Goal: Task Accomplishment & Management: Use online tool/utility

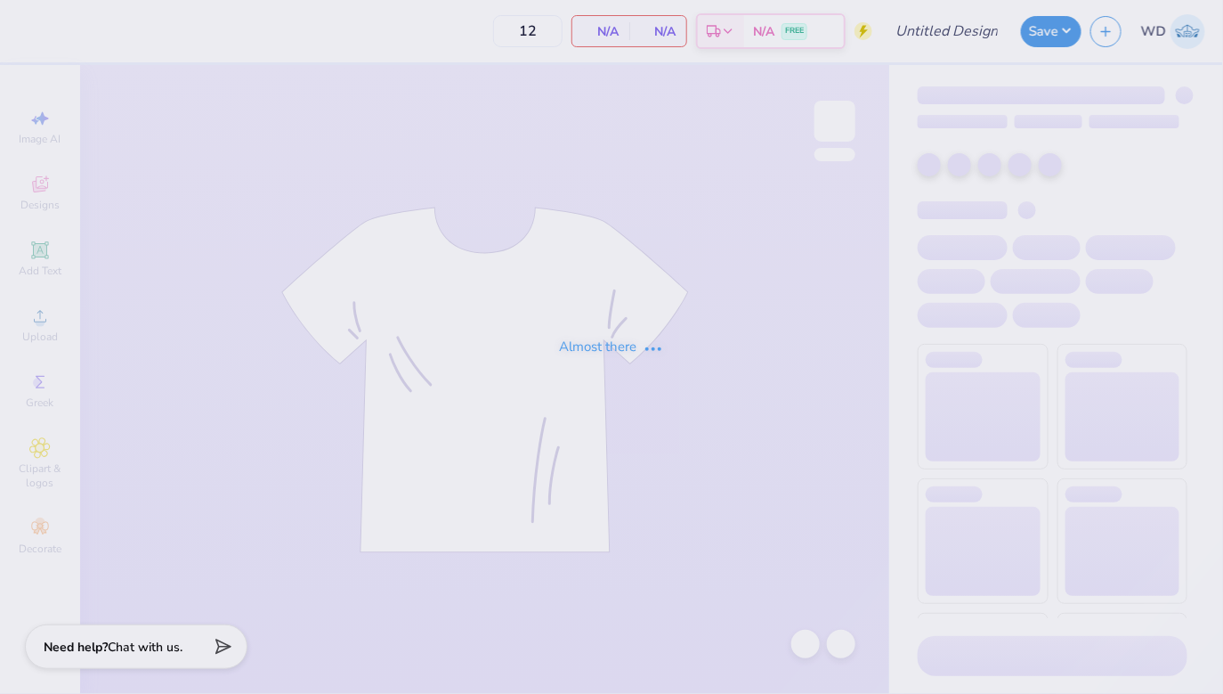
type input "50"
type input "Delt Gamma Anchor Splash"
type input "100"
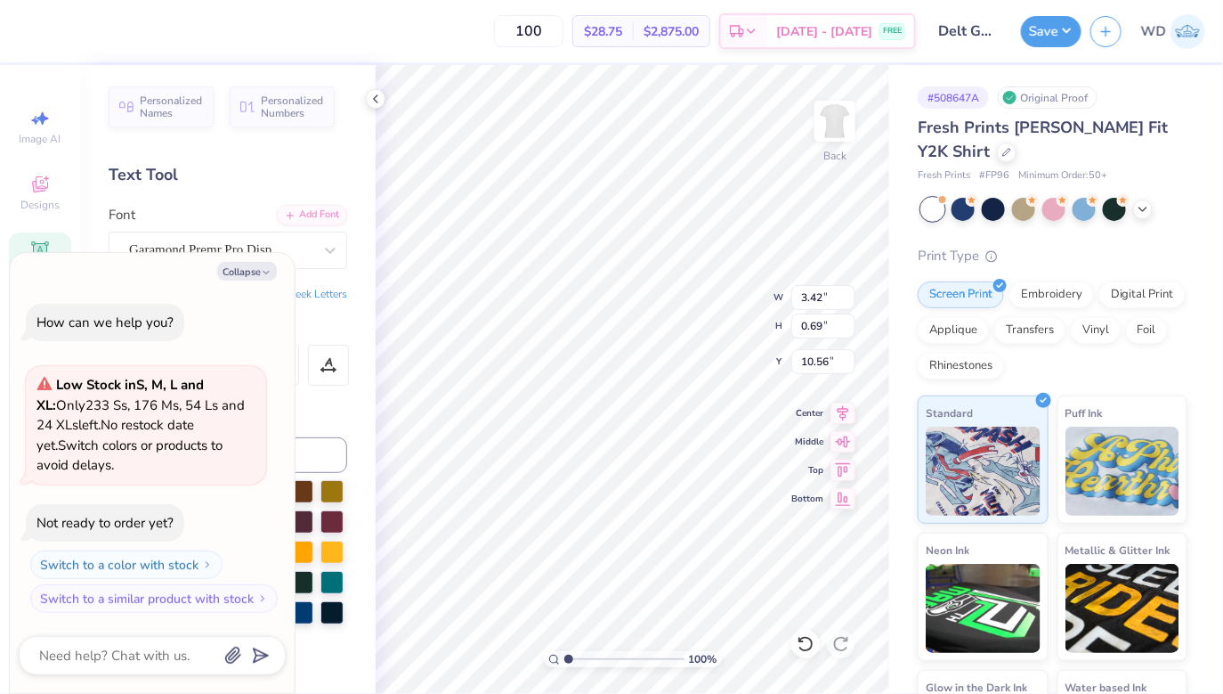
type textarea "x"
type textarea "D 1873"
type textarea "x"
type textarea "Di 1873"
type textarea "x"
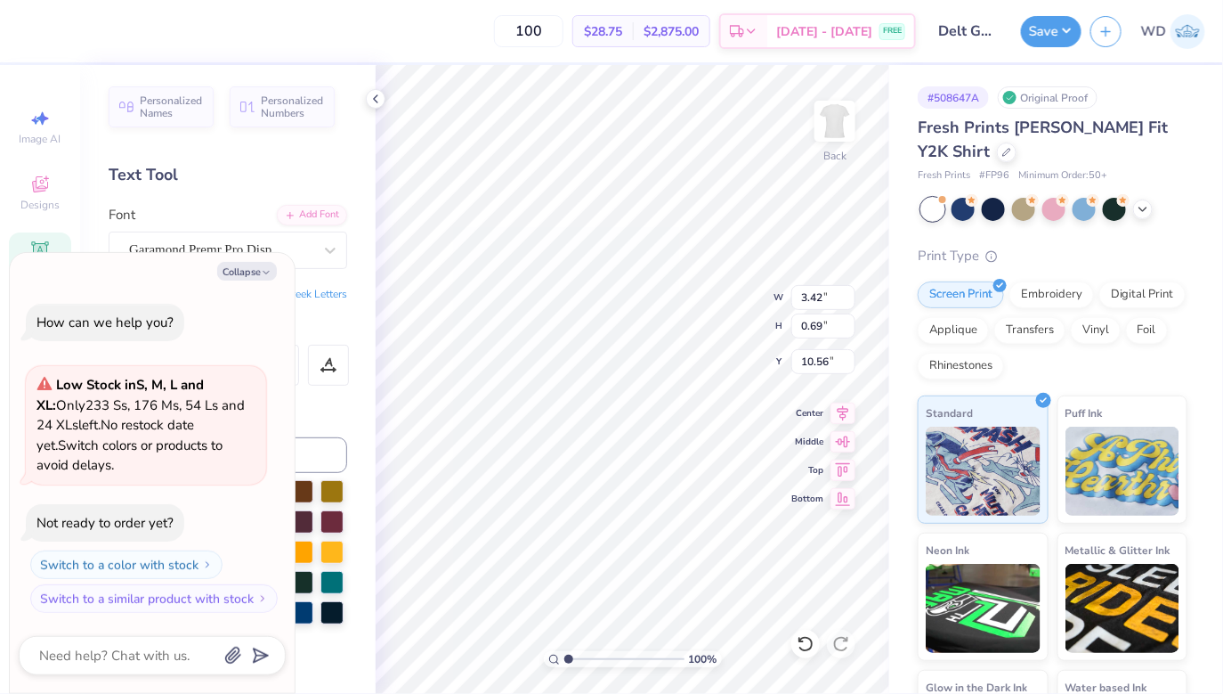
type textarea "Div 1873"
type textarea "x"
type textarea "Dive 1873"
type textarea "x"
type textarea "Dive i 1873"
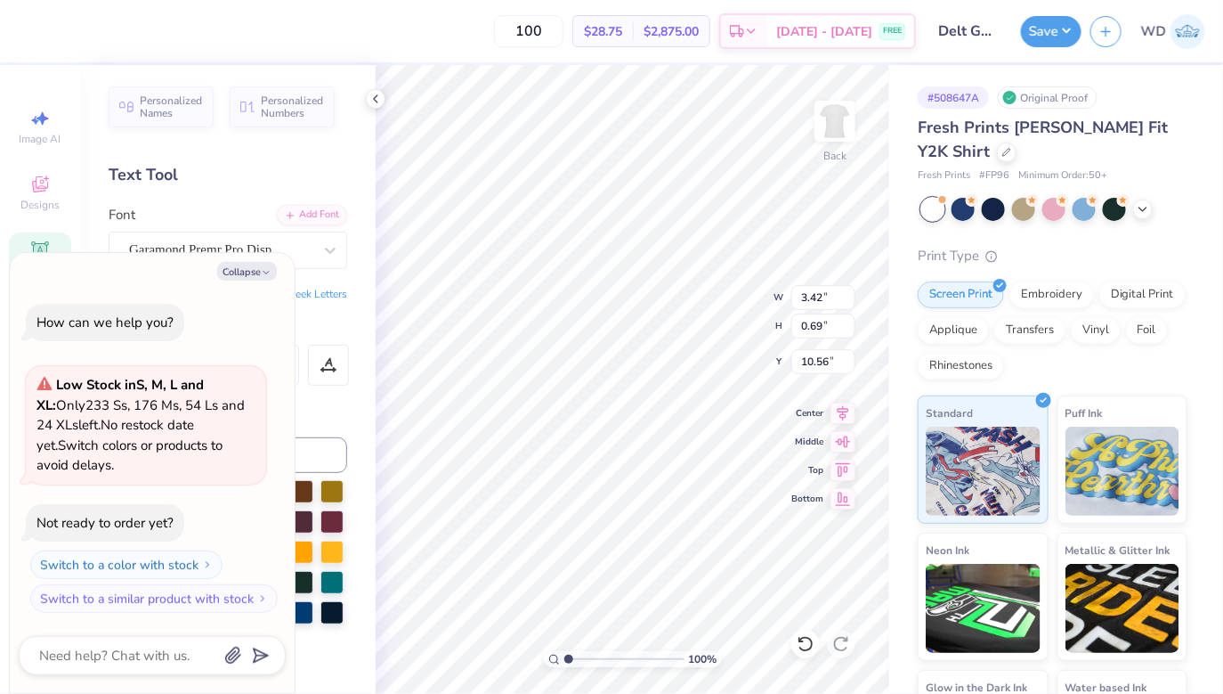
type textarea "x"
type textarea "Dive in [DATE]"
type textarea "x"
type textarea "Dive in. 1873"
type textarea "x"
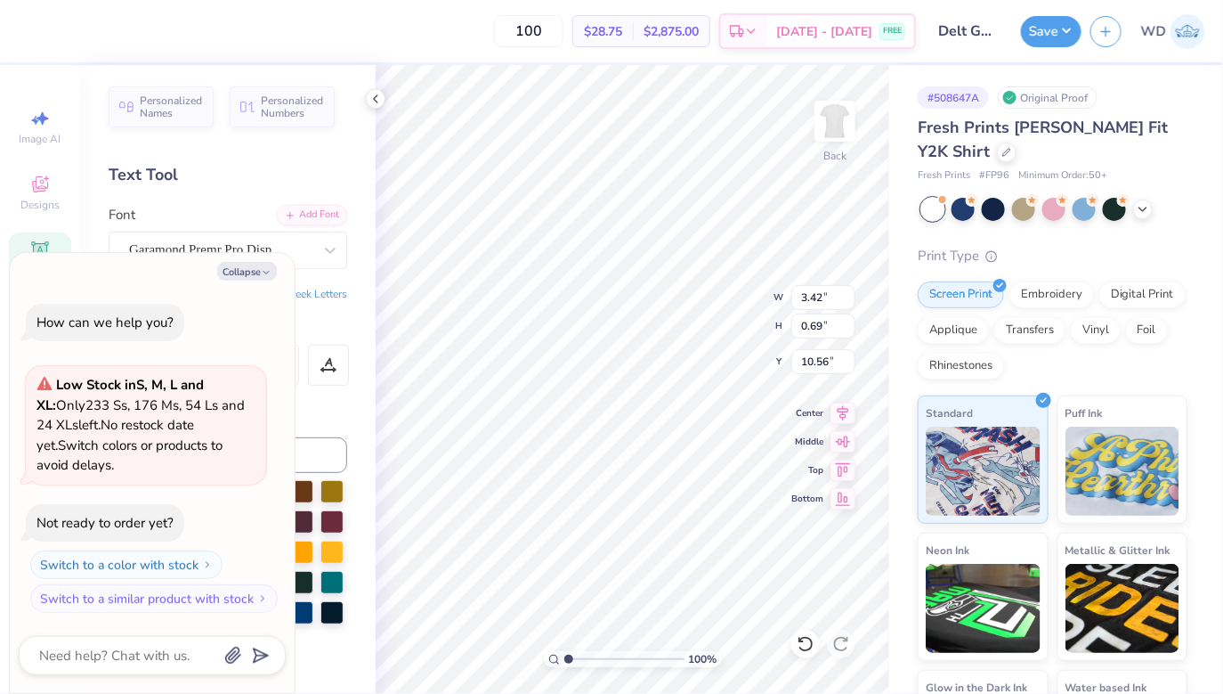
type textarea "Dive in. 1873"
type textarea "x"
type textarea "Dive in. D 1873"
type textarea "x"
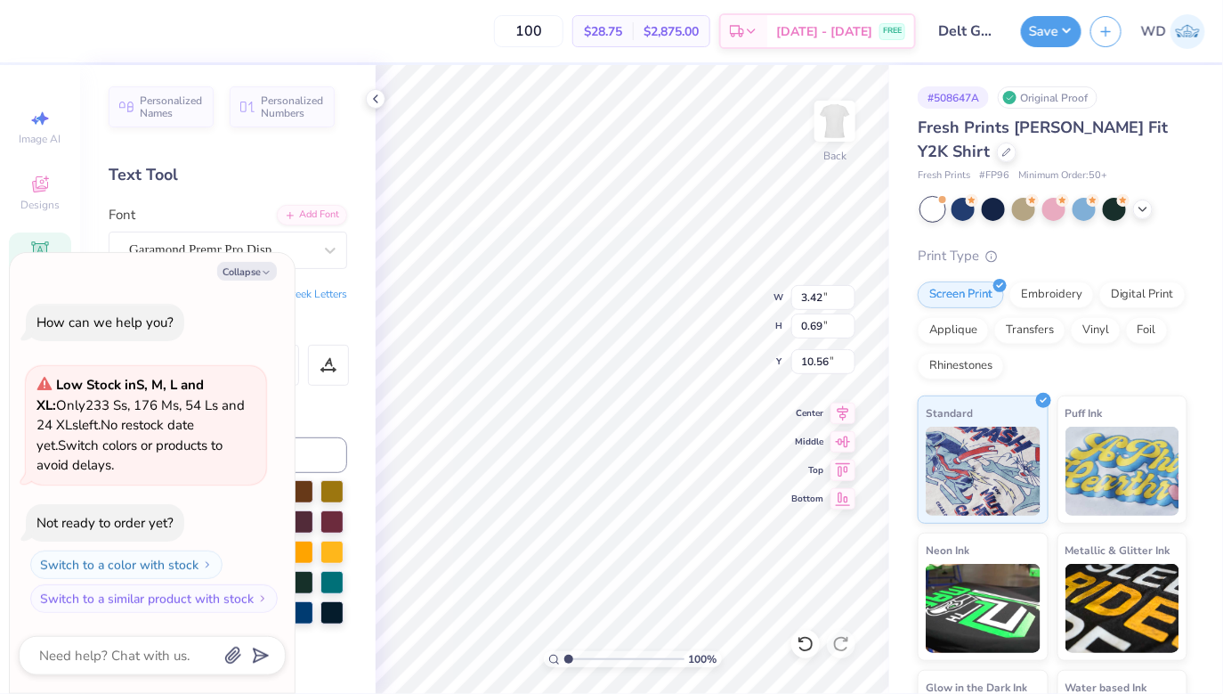
type textarea "Dive in. Do 1873"
type textarea "x"
type textarea "Dive in. Do 1873"
type textarea "x"
type textarea "Dive in. Do g 1873"
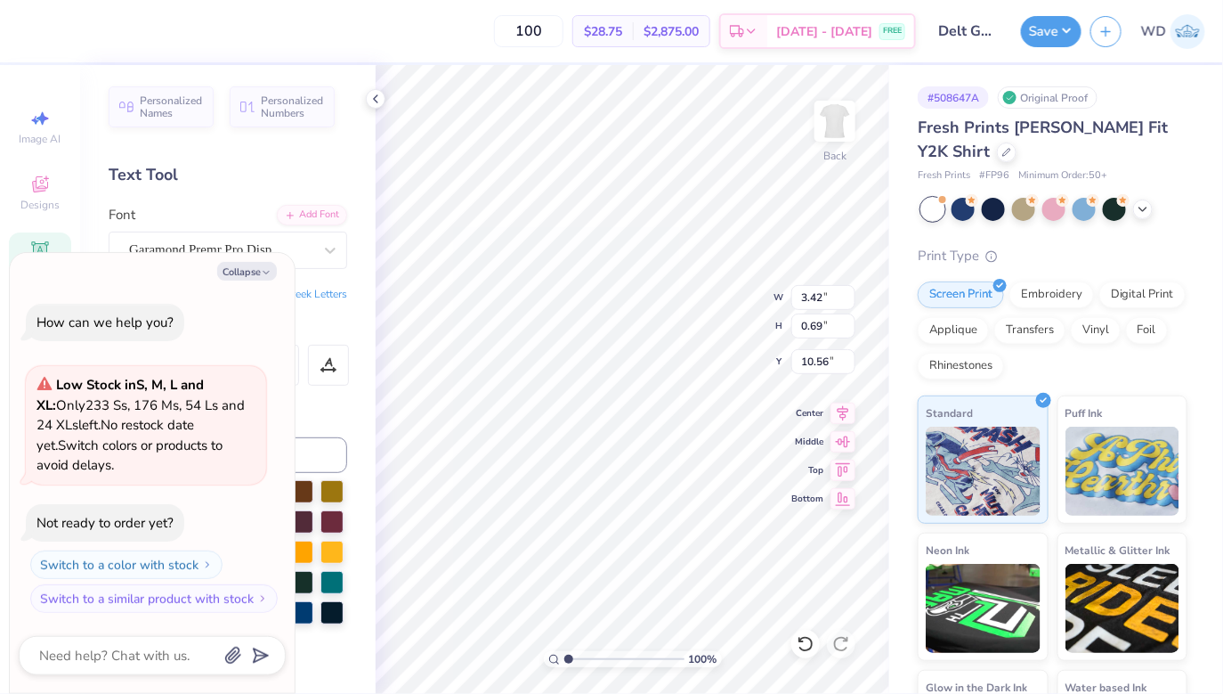
type textarea "x"
type textarea "Dive in. Do go 1873"
type textarea "x"
type textarea "Dive in. Do goo 1873"
type textarea "x"
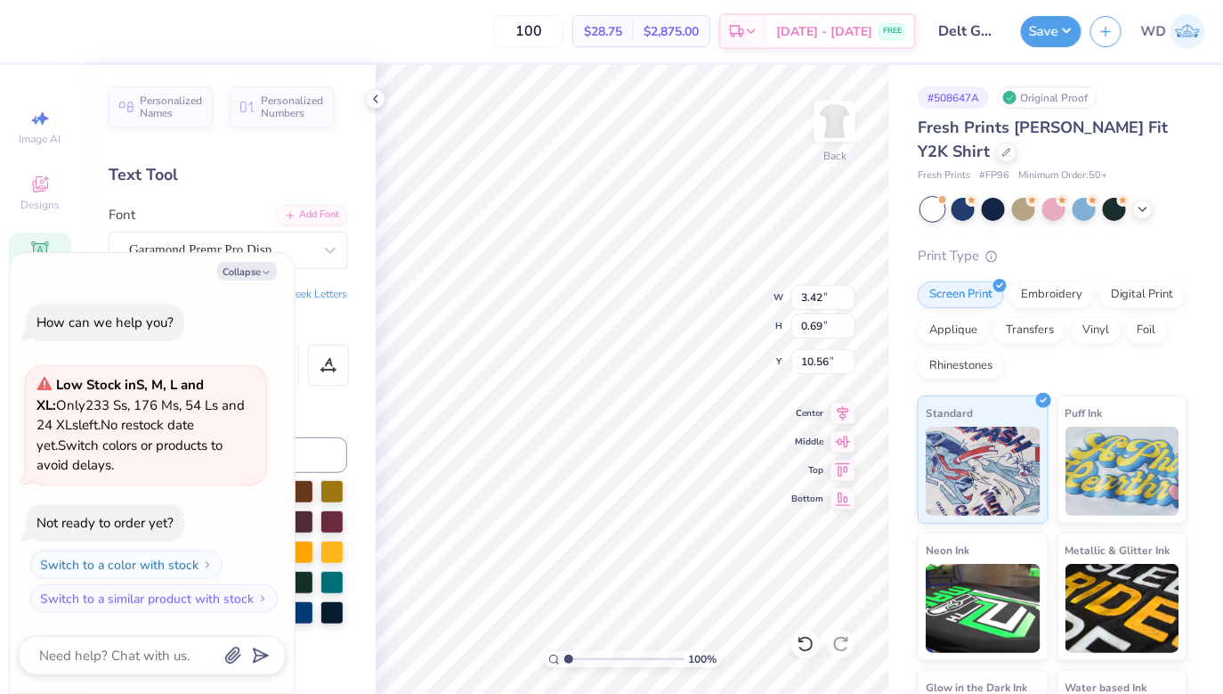
type textarea "Dive in. Do good 1873"
type textarea "x"
type textarea "Dive in. Do good. 1873"
type textarea "x"
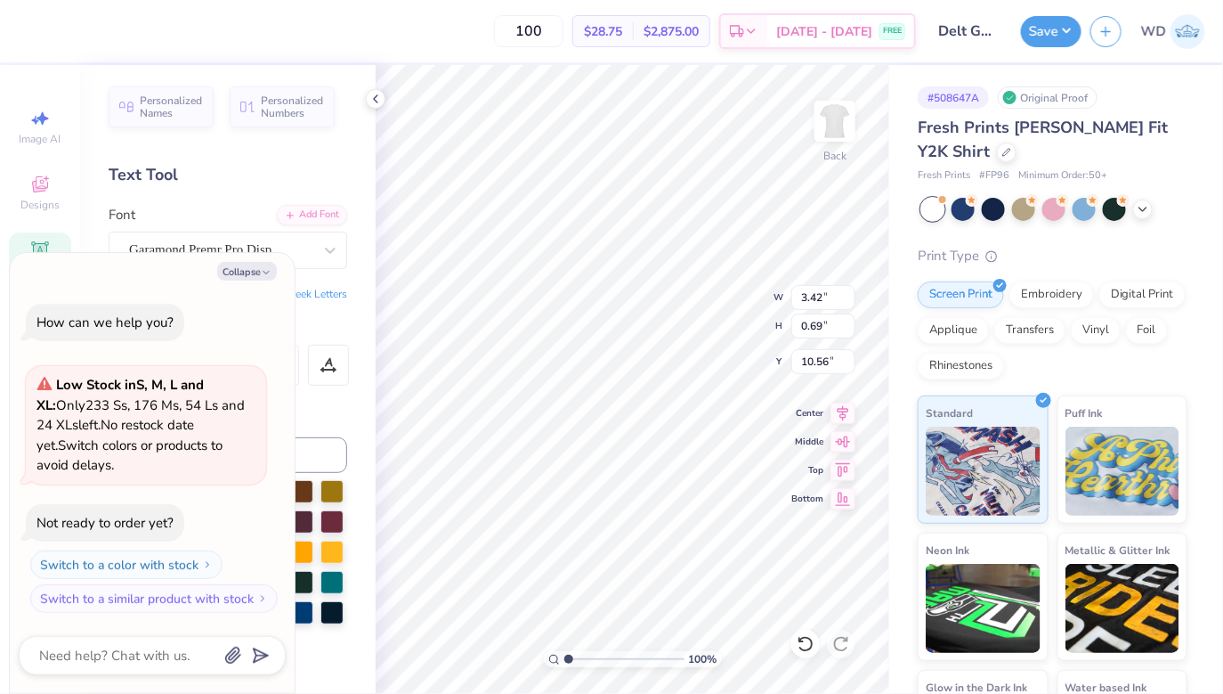
type textarea "Dive in. Do good."
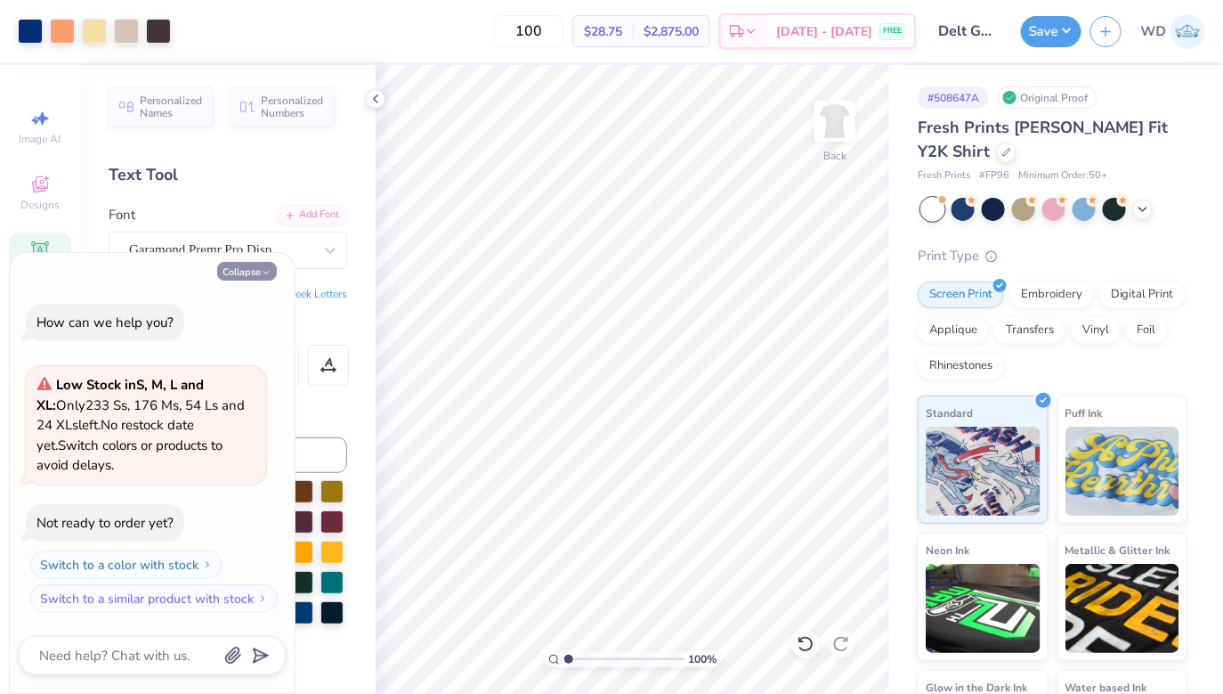
click at [261, 272] on icon "button" at bounding box center [266, 272] width 11 height 11
type textarea "x"
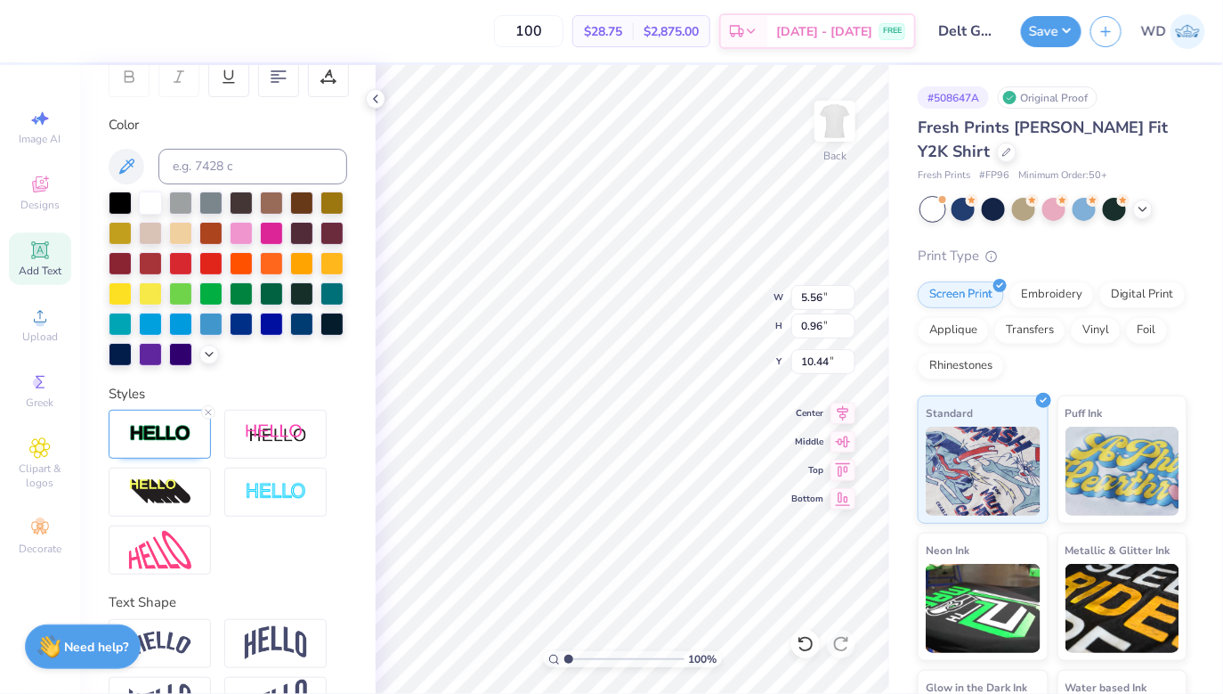
scroll to position [296, 0]
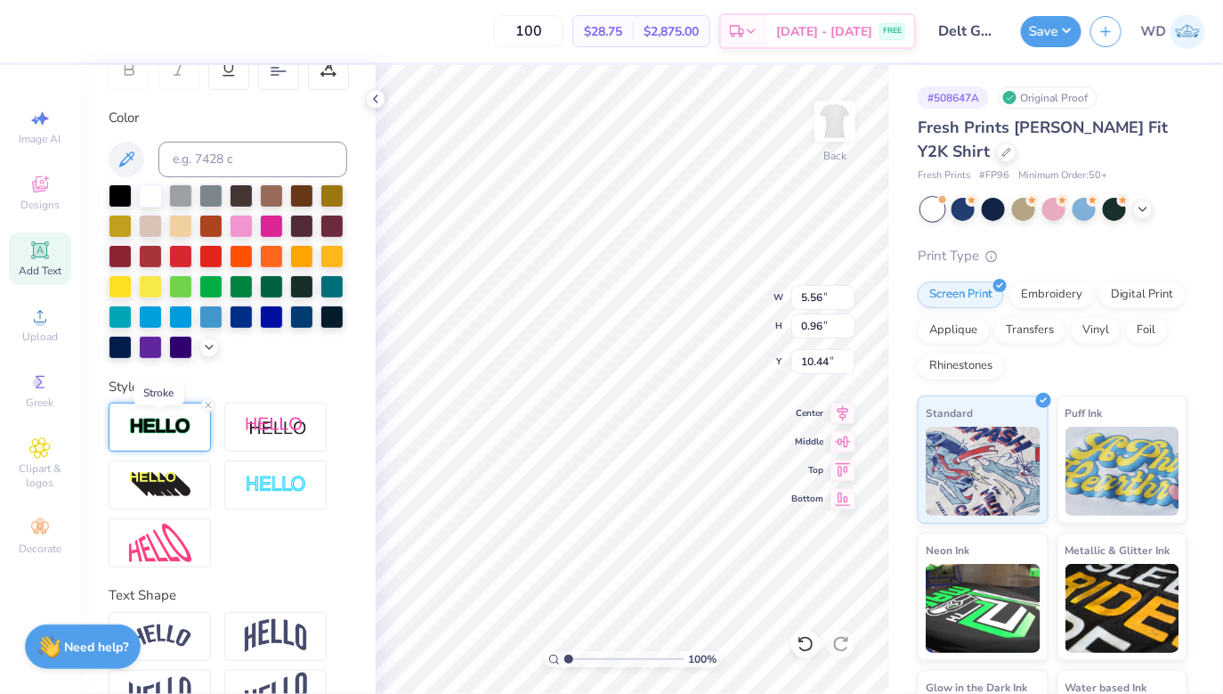
click at [181, 426] on img at bounding box center [160, 427] width 62 height 20
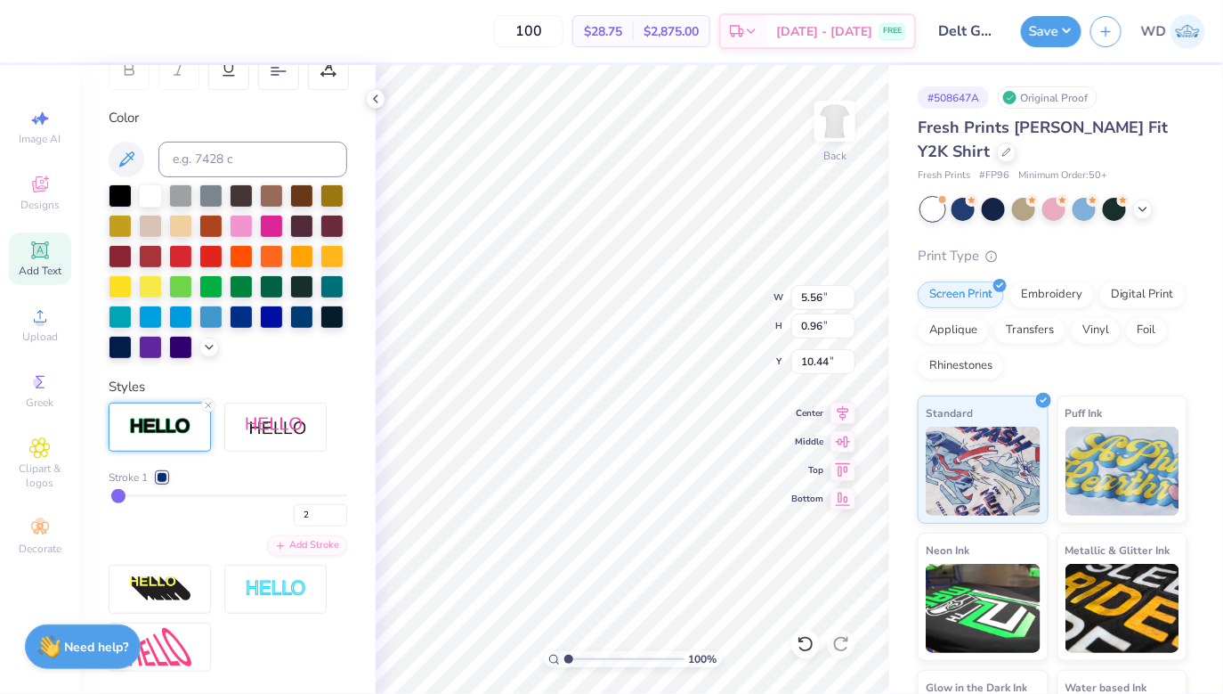
type input "3"
type input "4"
type input "5"
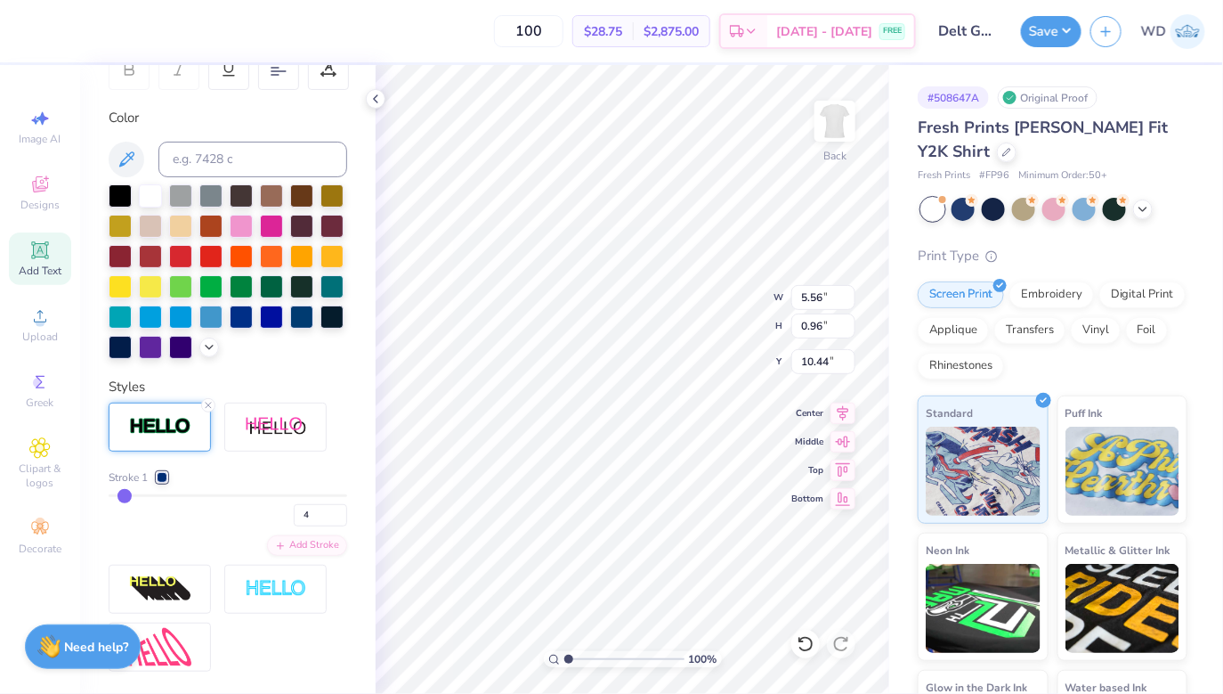
type input "5"
type input "6"
drag, startPoint x: 118, startPoint y: 493, endPoint x: 126, endPoint y: 495, distance: 9.1
click at [126, 495] on input "range" at bounding box center [228, 495] width 239 height 3
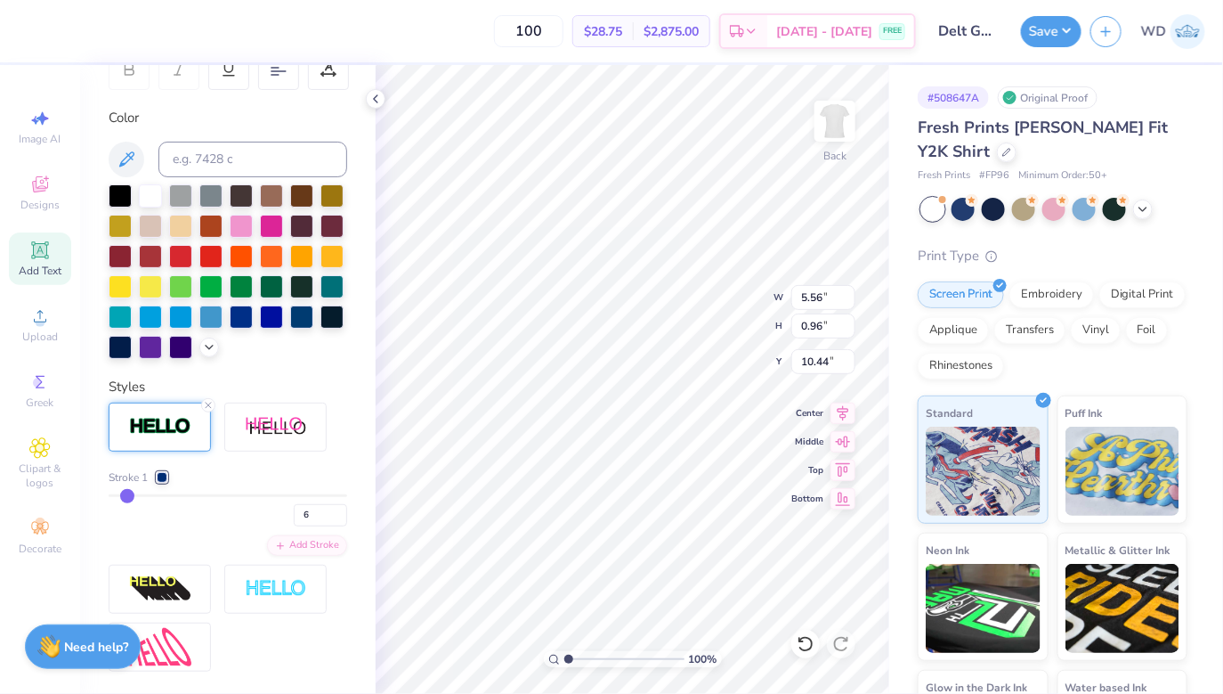
type input "5.61"
type input "1.01"
type input "10.41"
type input "5"
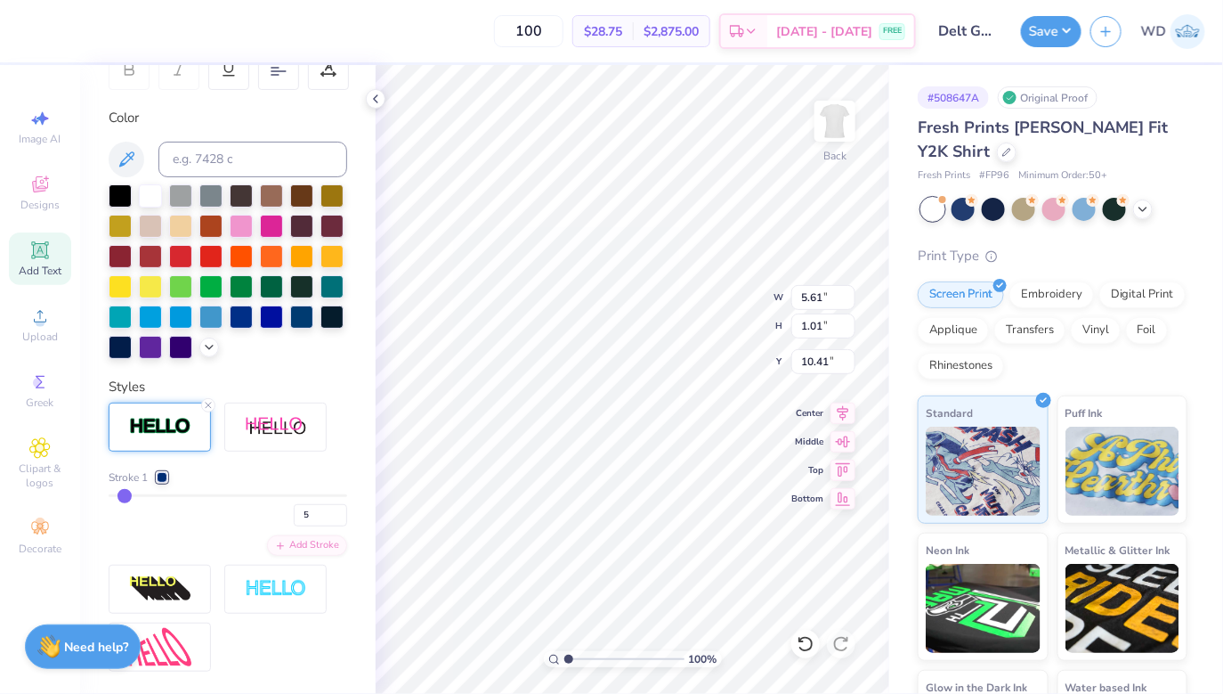
type input "4"
type input "3"
type input "2"
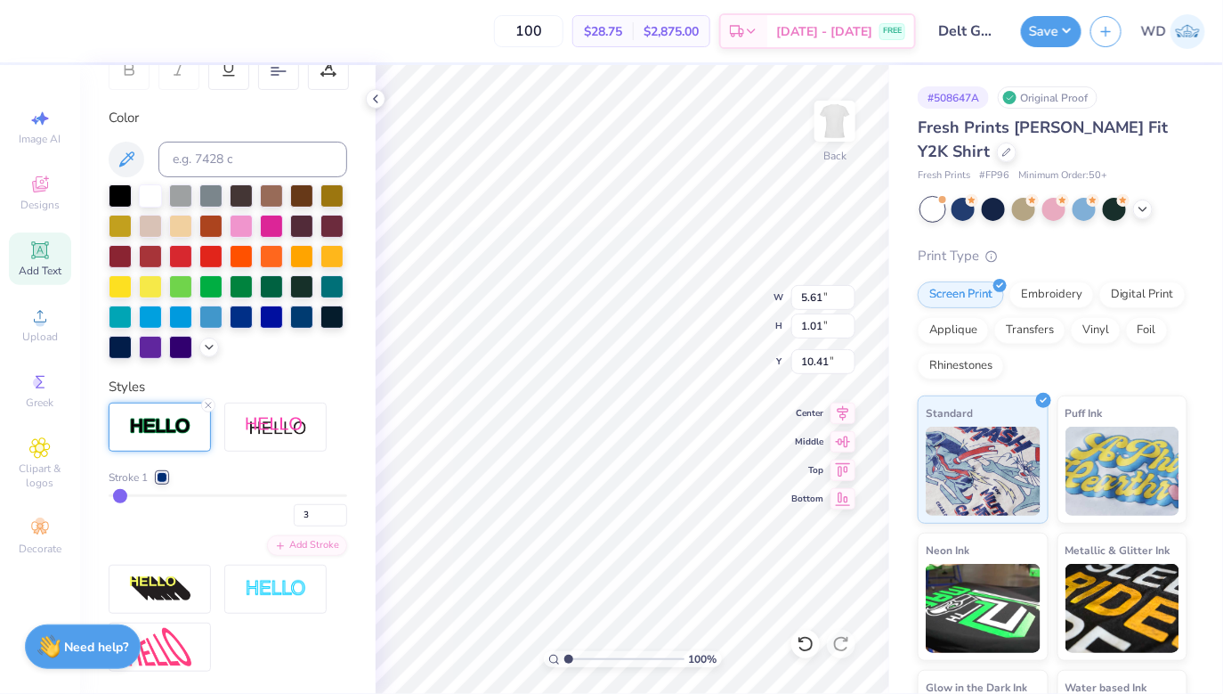
type input "2"
click at [118, 495] on input "range" at bounding box center [228, 495] width 239 height 3
type input "5.56"
type input "0.96"
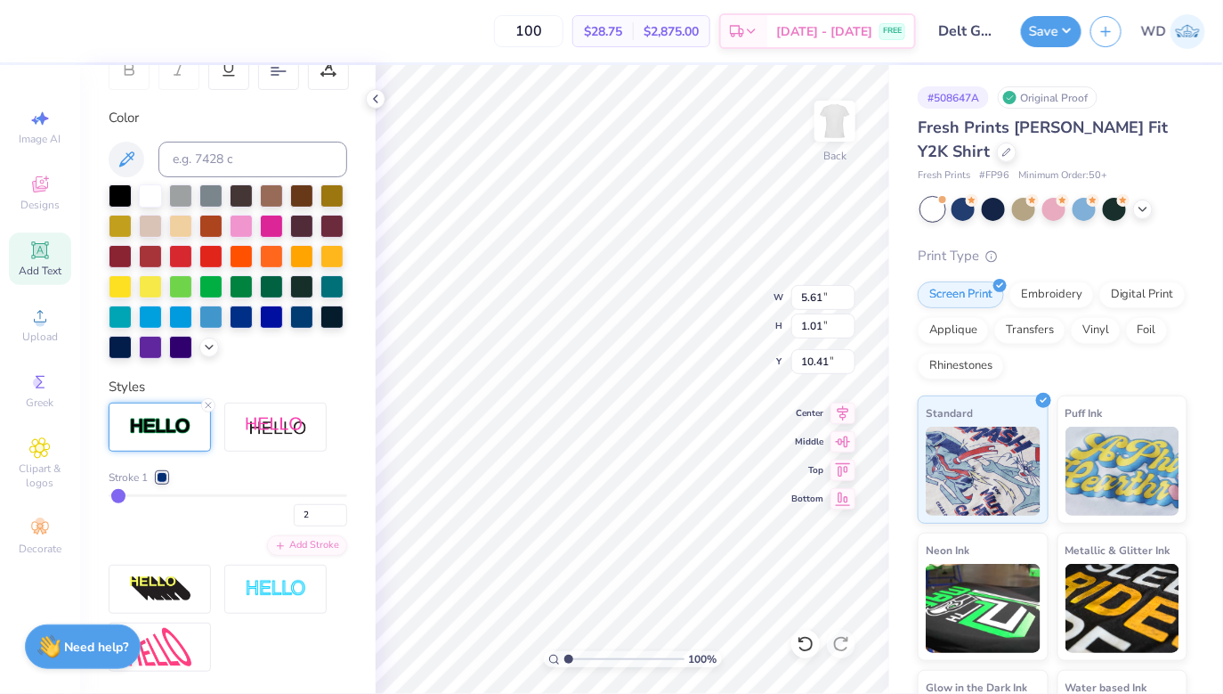
type input "10.44"
type input "3"
click at [121, 495] on input "range" at bounding box center [228, 495] width 239 height 3
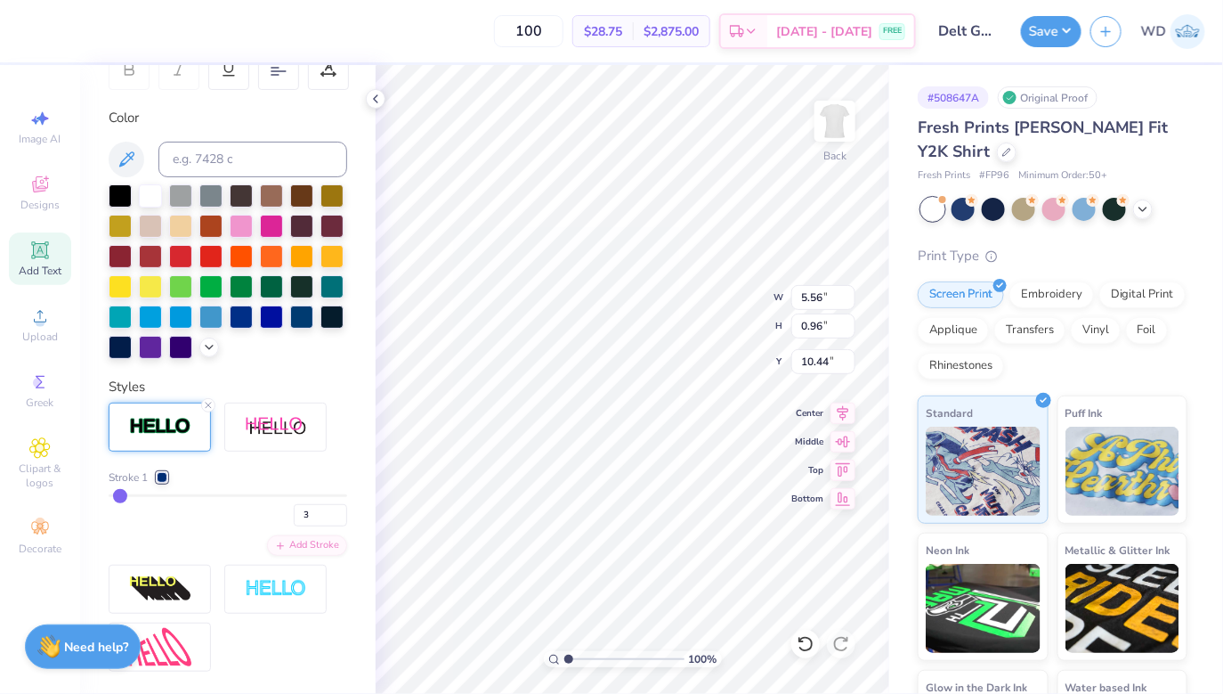
type input "5.58"
type input "0.97"
type input "10.43"
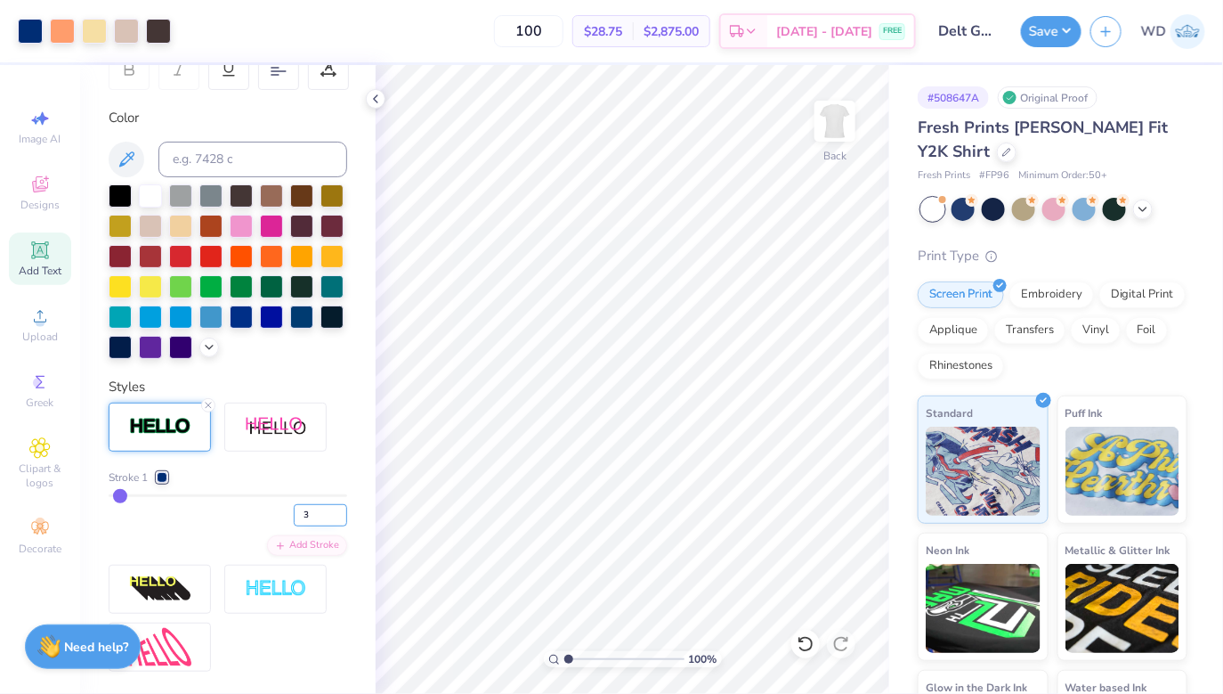
click at [328, 516] on input "3" at bounding box center [320, 515] width 53 height 22
type input "2.5"
type input "3"
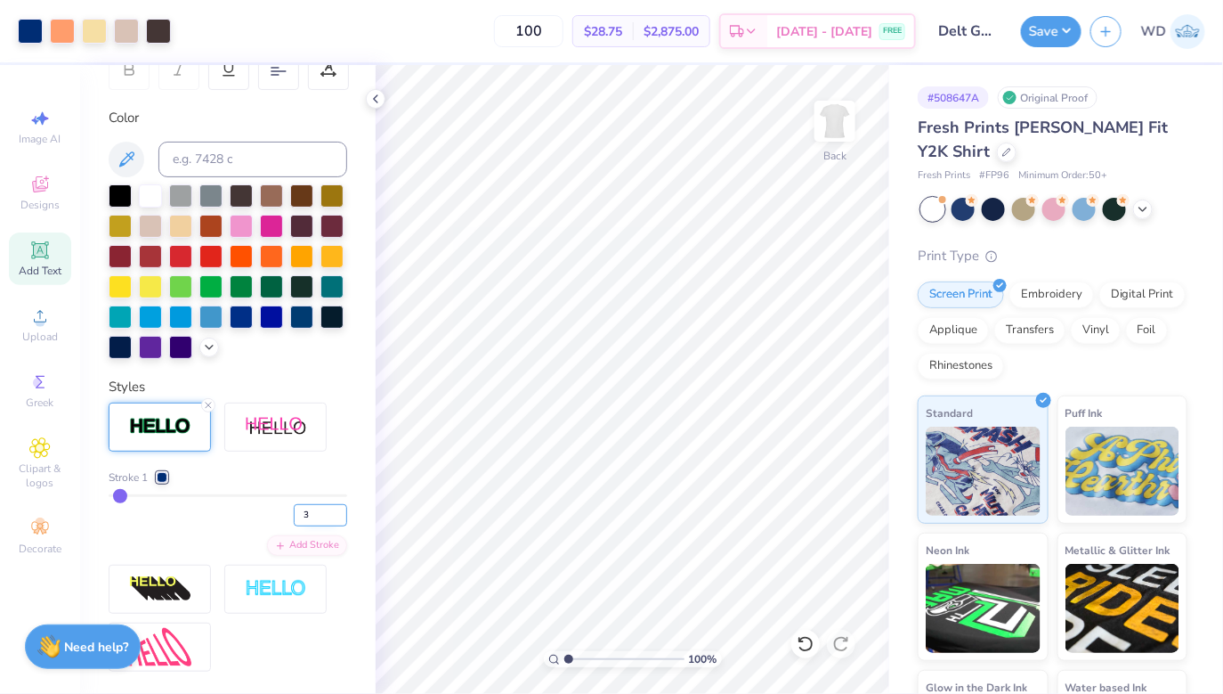
click at [313, 511] on input "3" at bounding box center [320, 515] width 53 height 22
type input "2"
click at [997, 154] on div at bounding box center [1007, 151] width 20 height 20
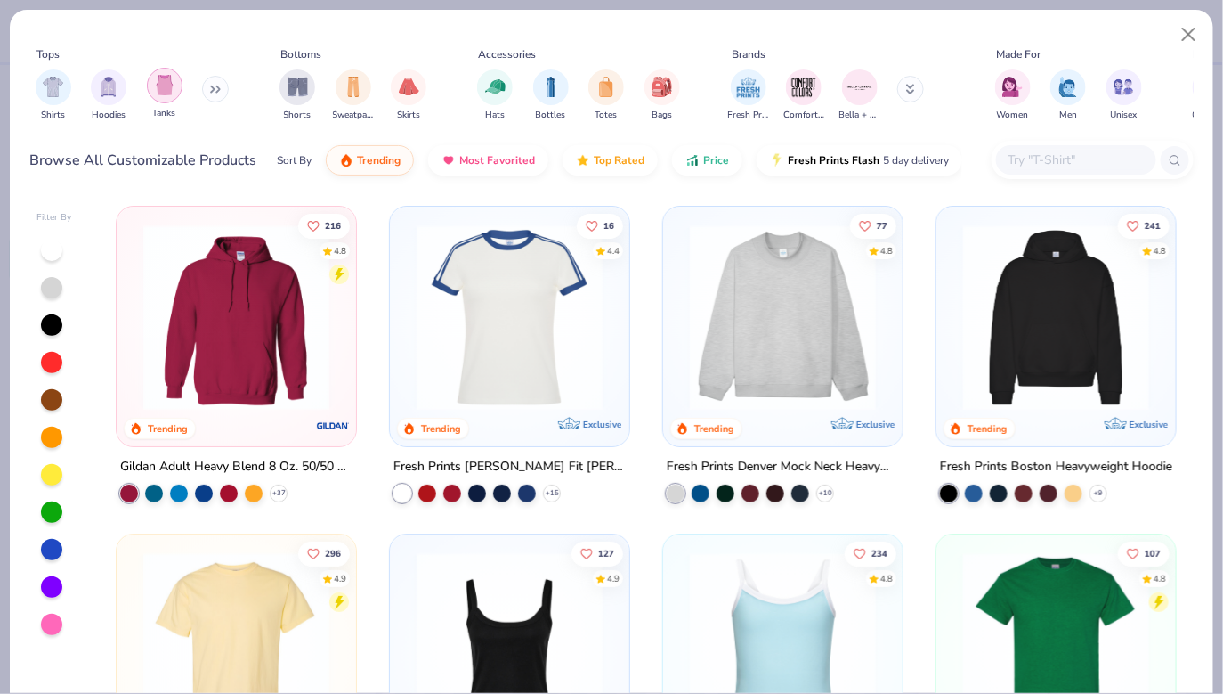
click at [164, 89] on img "filter for Tanks" at bounding box center [165, 85] width 20 height 20
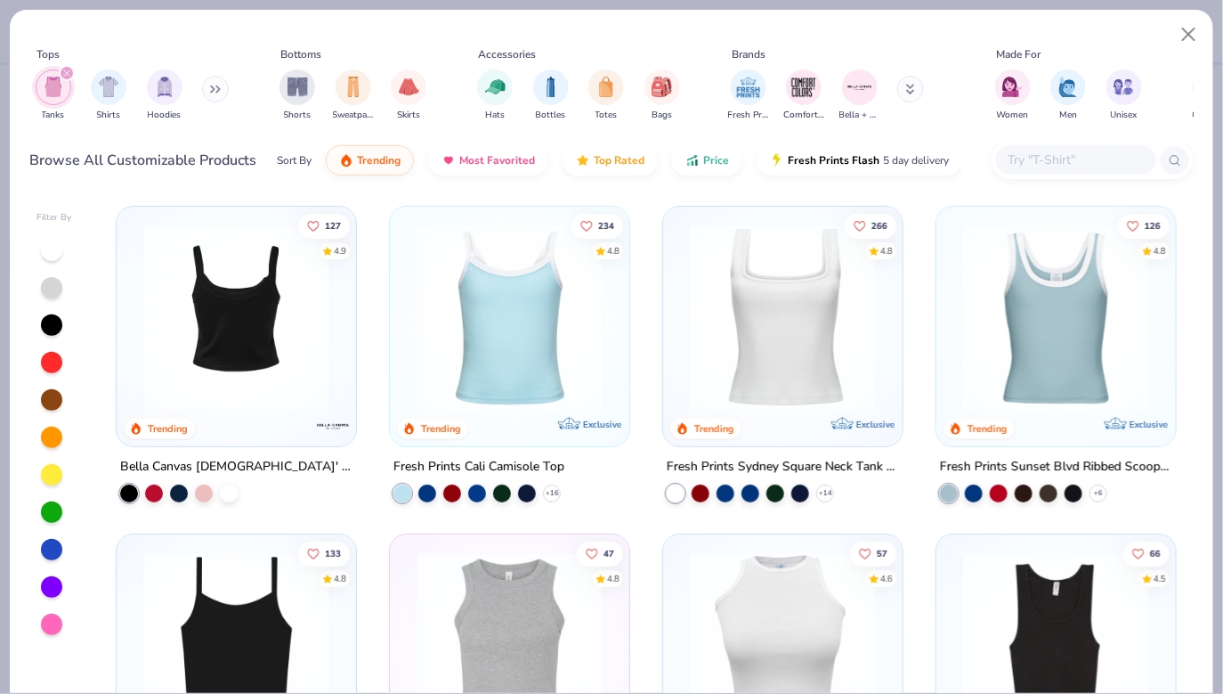
click at [134, 370] on img at bounding box center [32, 317] width 204 height 186
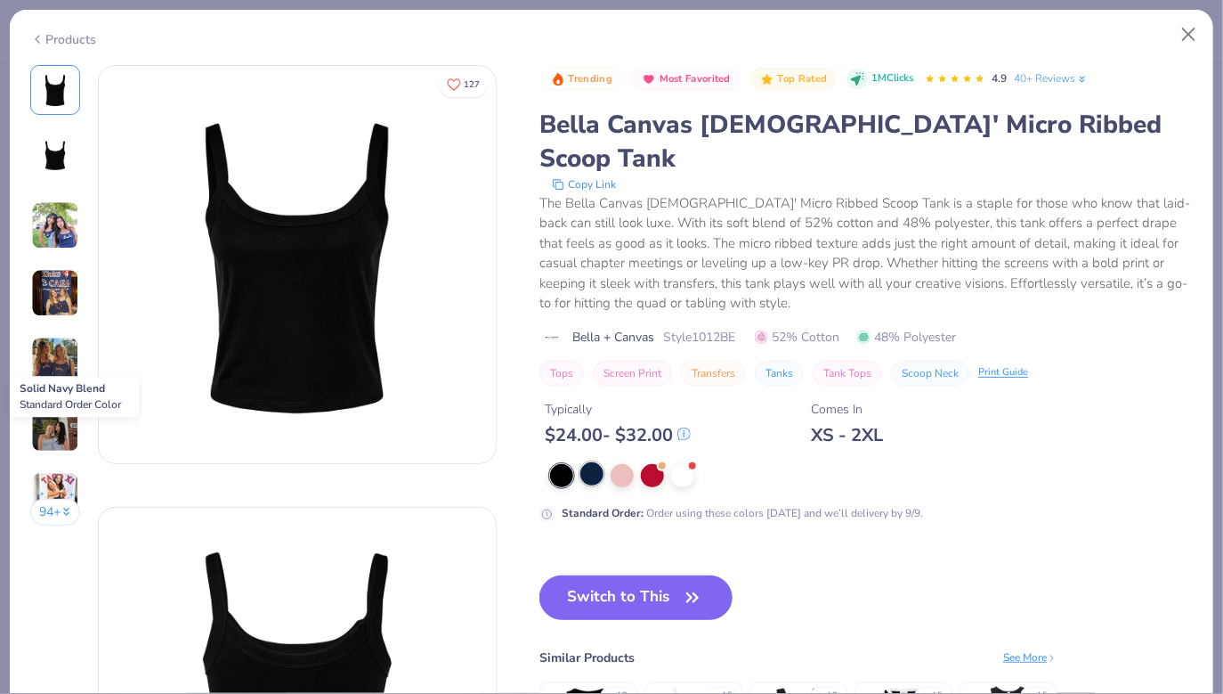
click at [594, 462] on div at bounding box center [592, 473] width 23 height 23
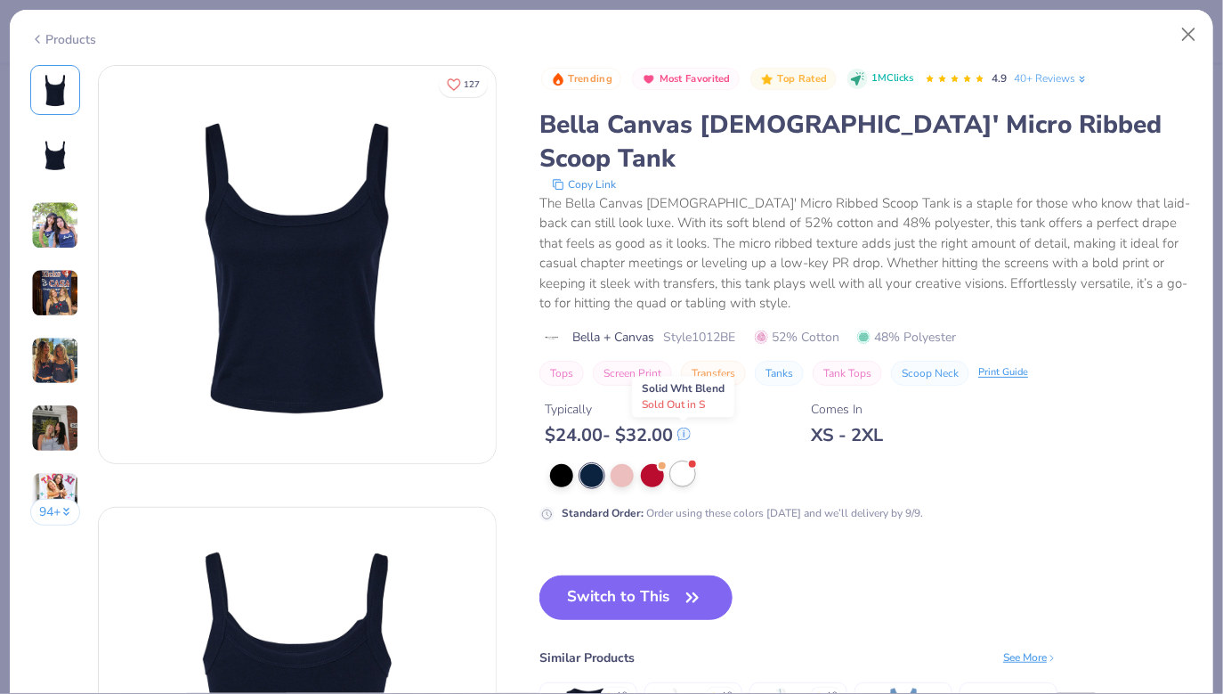
click at [687, 462] on div at bounding box center [682, 473] width 23 height 23
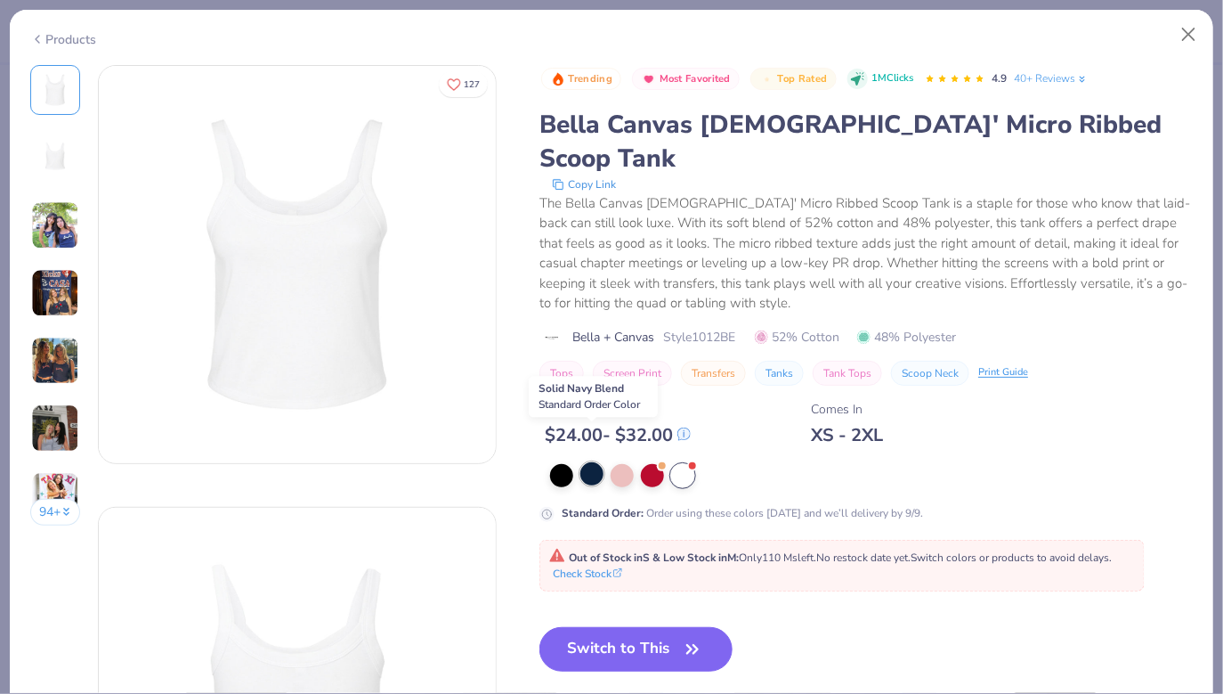
click at [588, 462] on div at bounding box center [592, 473] width 23 height 23
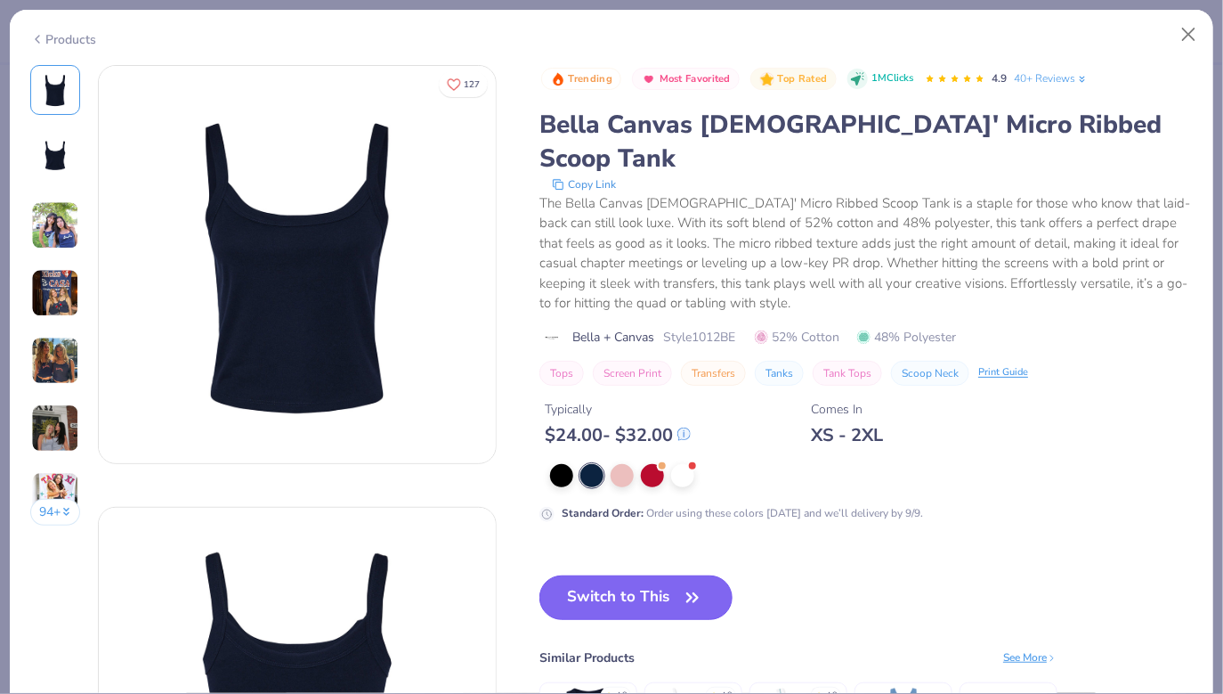
click at [671, 575] on button "Switch to This" at bounding box center [636, 597] width 193 height 45
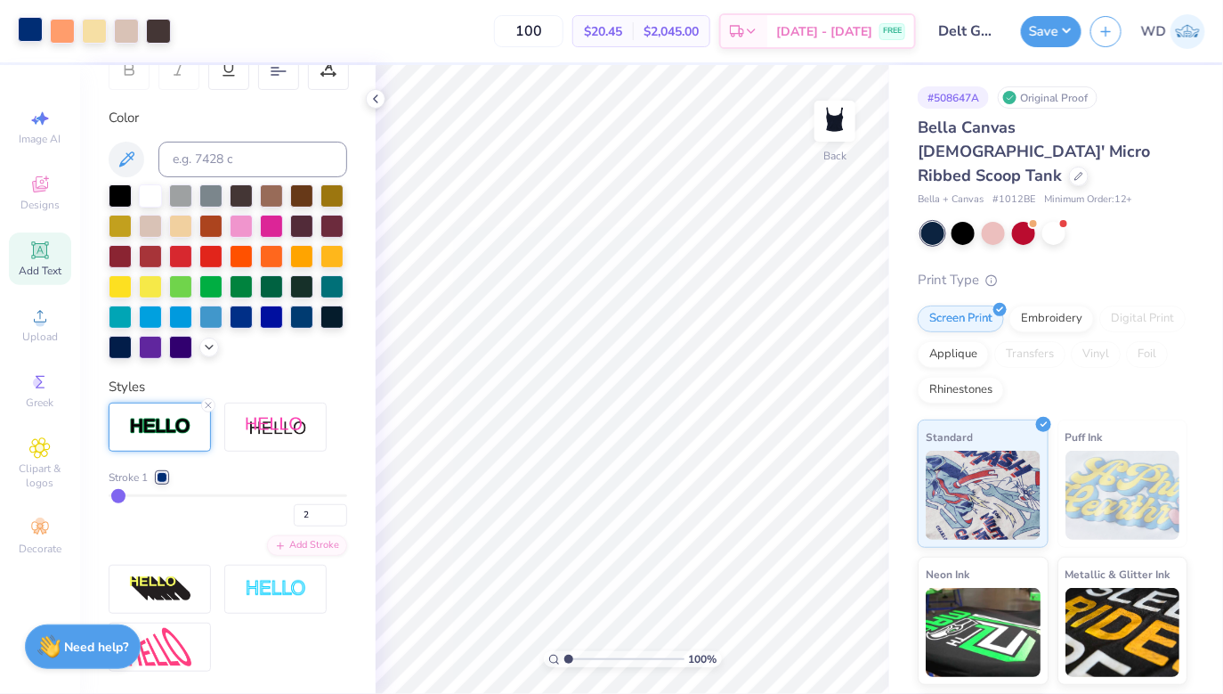
click at [22, 22] on div at bounding box center [30, 29] width 25 height 25
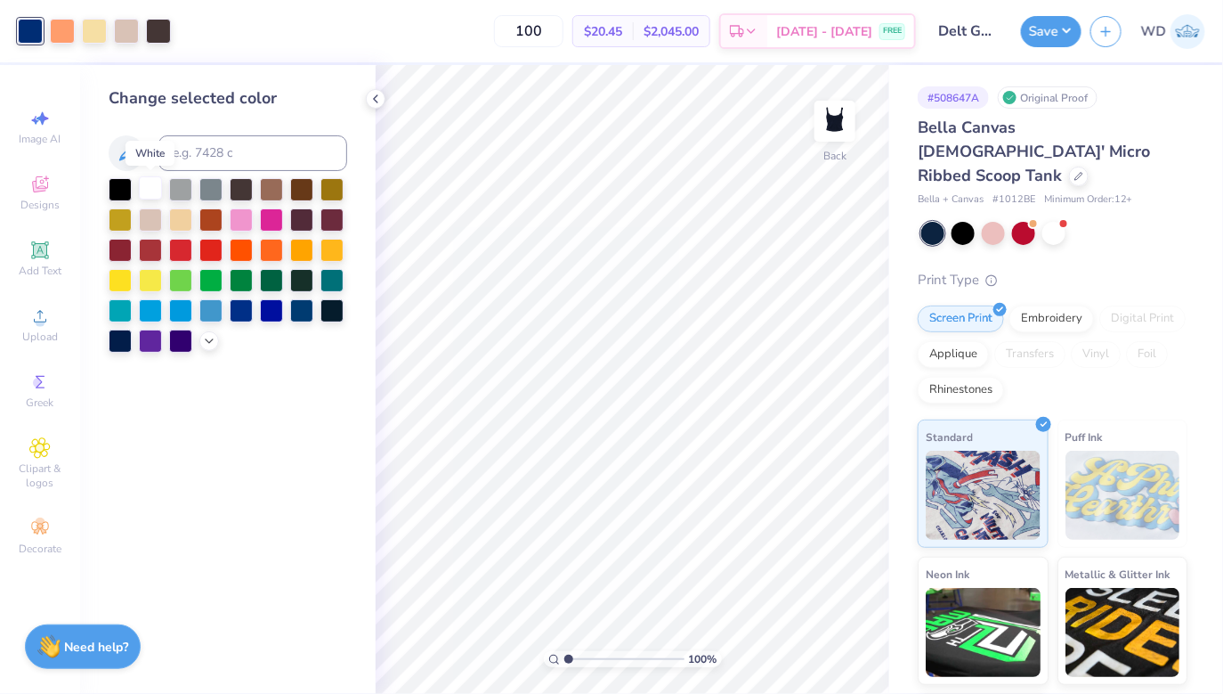
click at [155, 188] on div at bounding box center [150, 187] width 23 height 23
click at [377, 93] on icon at bounding box center [376, 99] width 14 height 14
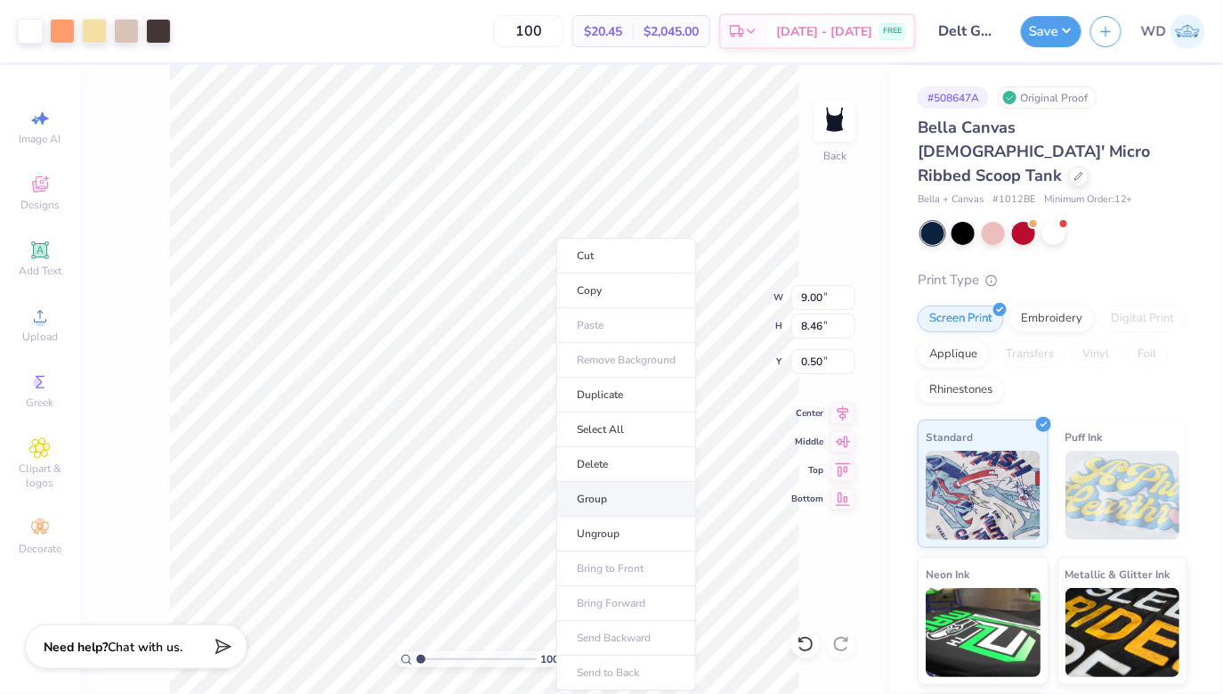
click at [600, 508] on li "Group" at bounding box center [626, 499] width 140 height 35
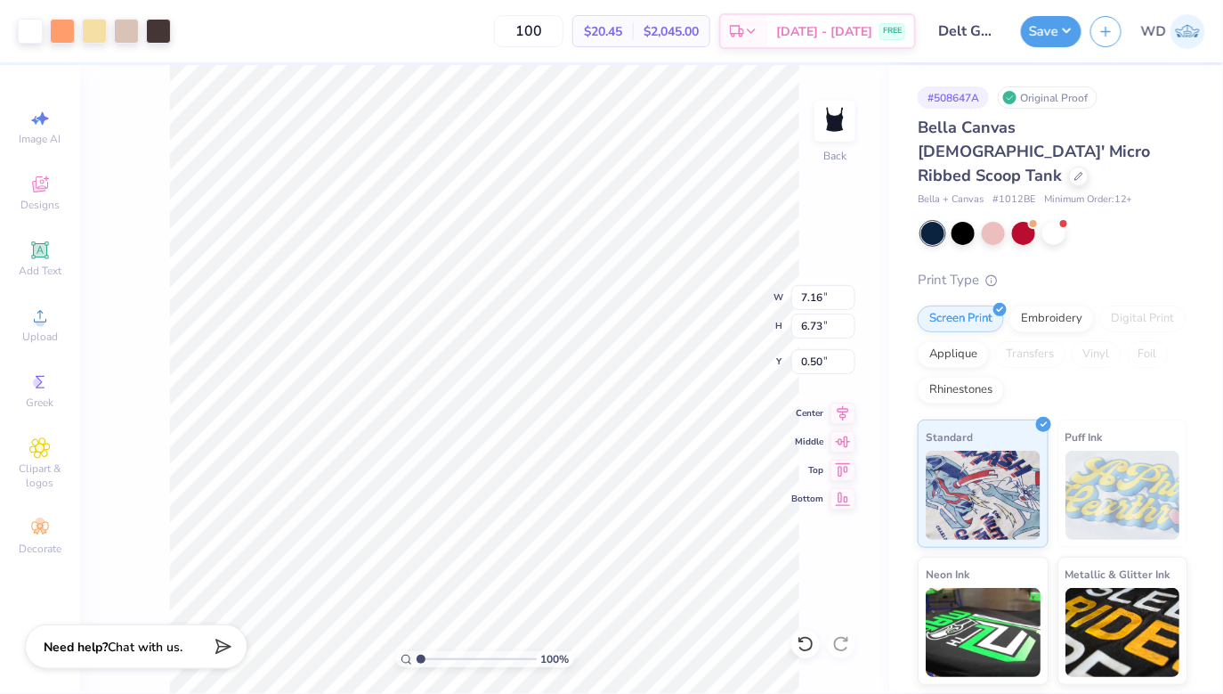
type input "7.16"
type input "6.73"
click at [847, 403] on icon at bounding box center [843, 410] width 25 height 21
type input "1.22"
click at [712, 314] on div "100 % Back W 7.16 H 6.73 Y 1.22 Center Middle Top Bottom" at bounding box center [484, 379] width 809 height 629
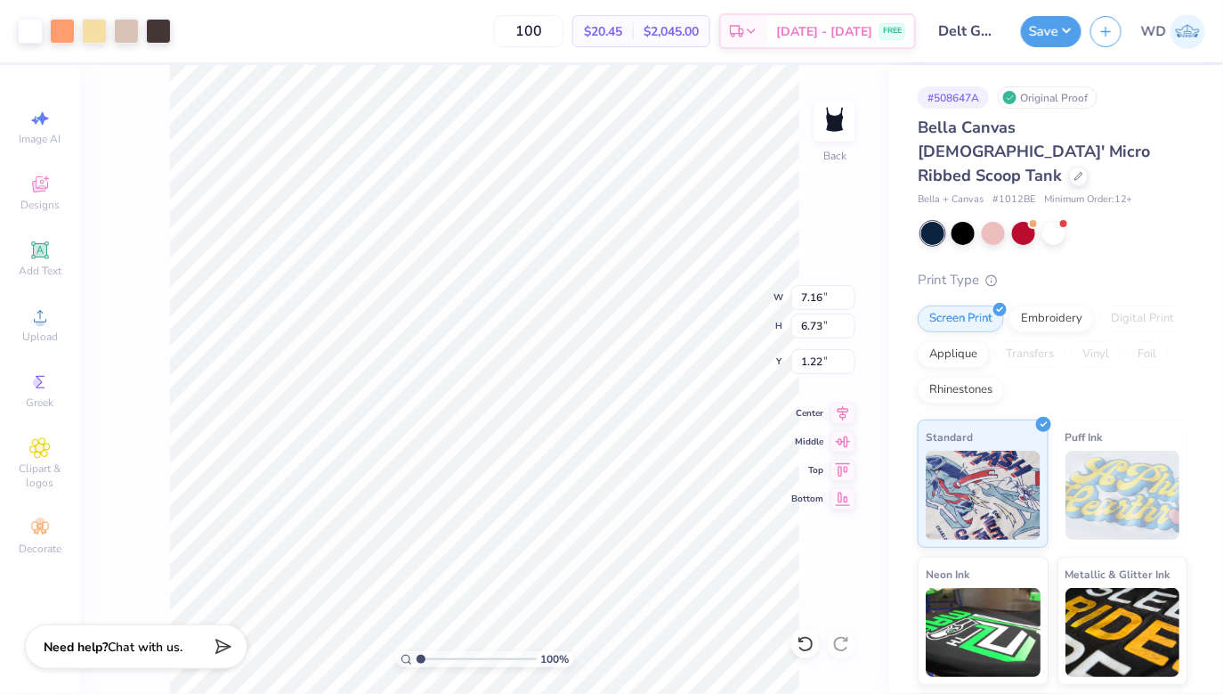
type input "7.73"
type input "7.27"
click at [842, 412] on icon at bounding box center [843, 410] width 25 height 21
type input "7.35"
type input "6.91"
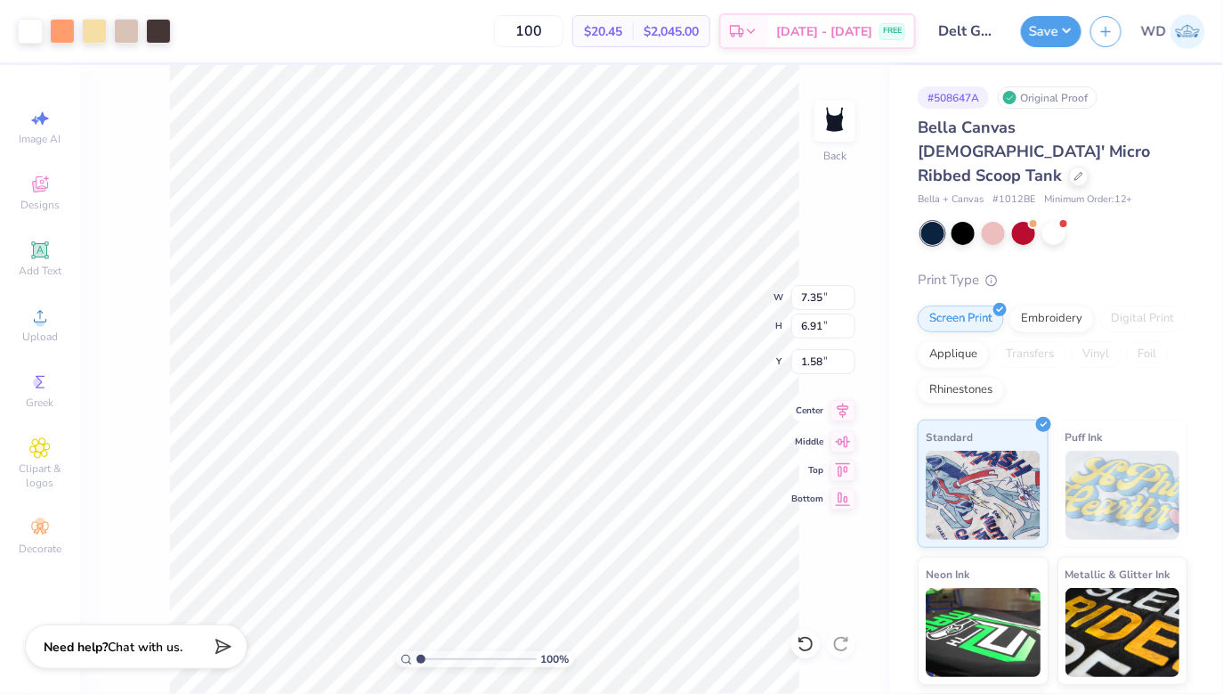
click at [839, 411] on icon at bounding box center [843, 410] width 25 height 21
type input "1.48"
type input "2.50"
type input "1.14"
click at [1067, 37] on button "Save" at bounding box center [1051, 28] width 61 height 31
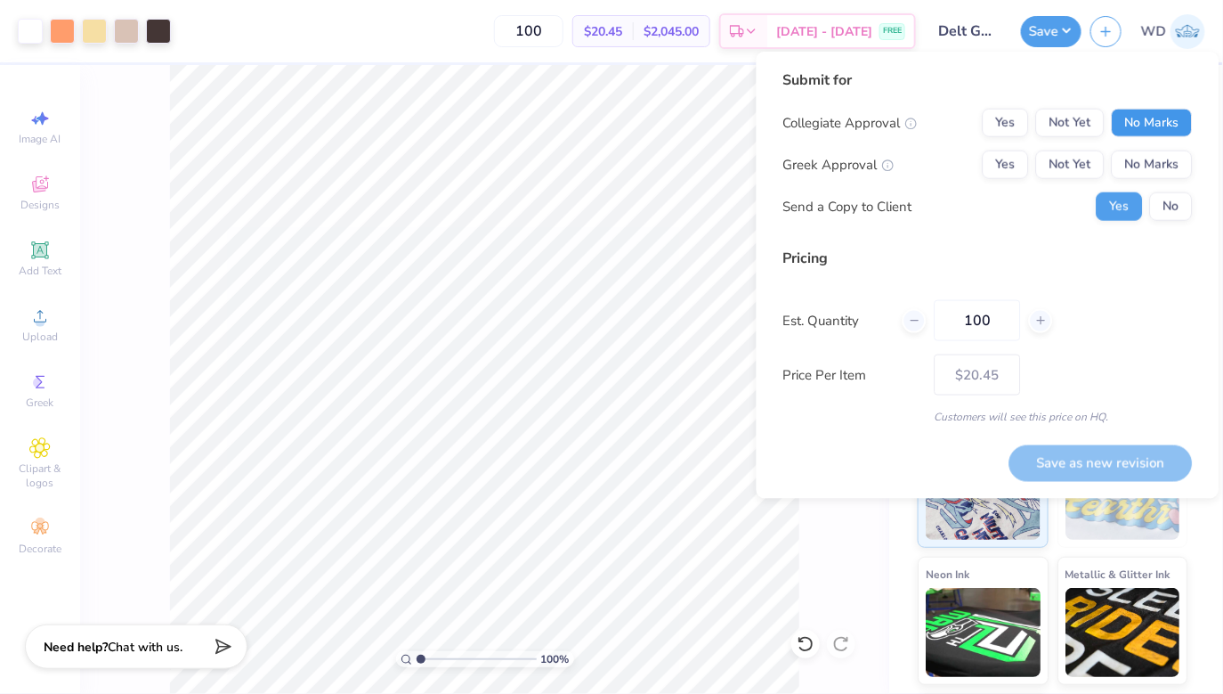
click at [1149, 118] on button "No Marks" at bounding box center [1152, 123] width 81 height 28
click at [996, 160] on button "Yes" at bounding box center [1006, 164] width 46 height 28
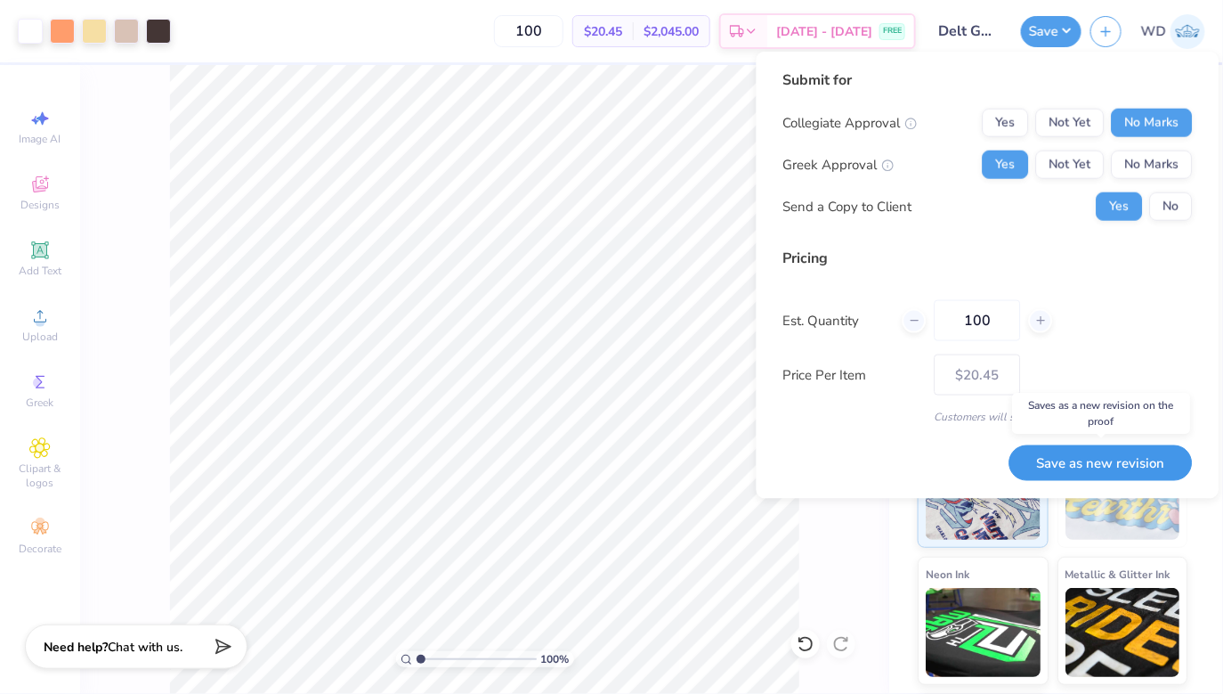
click at [1046, 471] on button "Save as new revision" at bounding box center [1101, 462] width 183 height 37
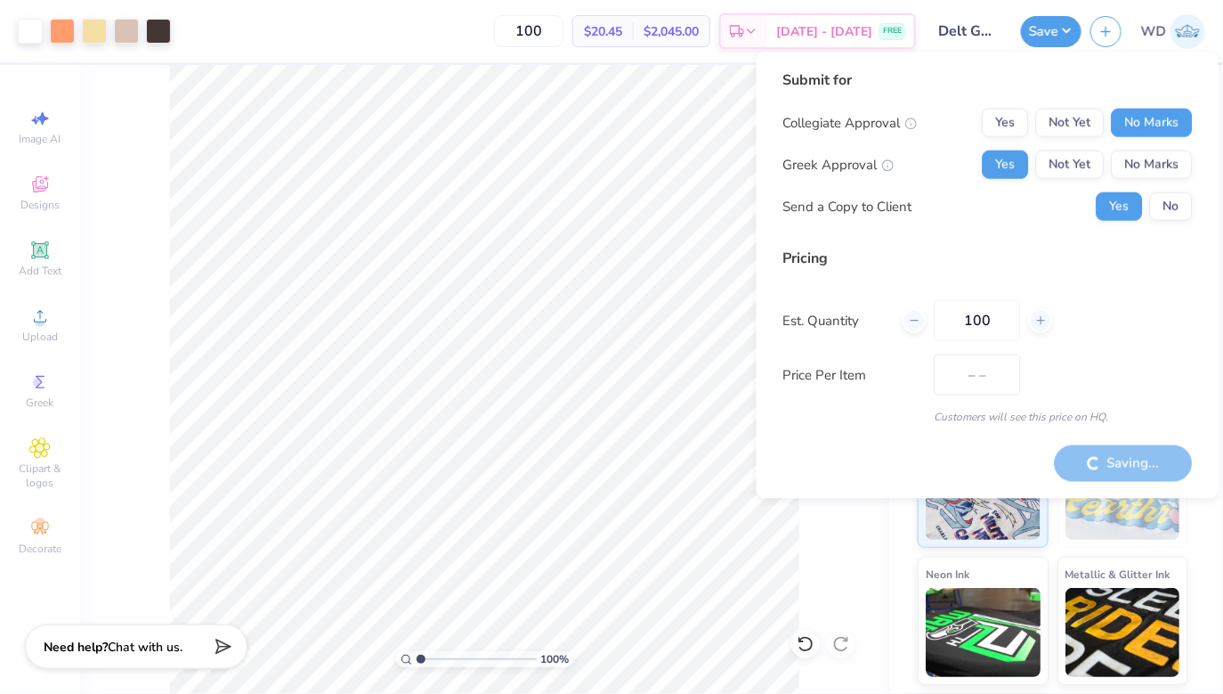
type input "$20.45"
click at [472, 30] on div "100 $20.45 Per Item $2,045.00 Total Est. Delivery [DATE] - [DATE] FREE" at bounding box center [548, 31] width 736 height 62
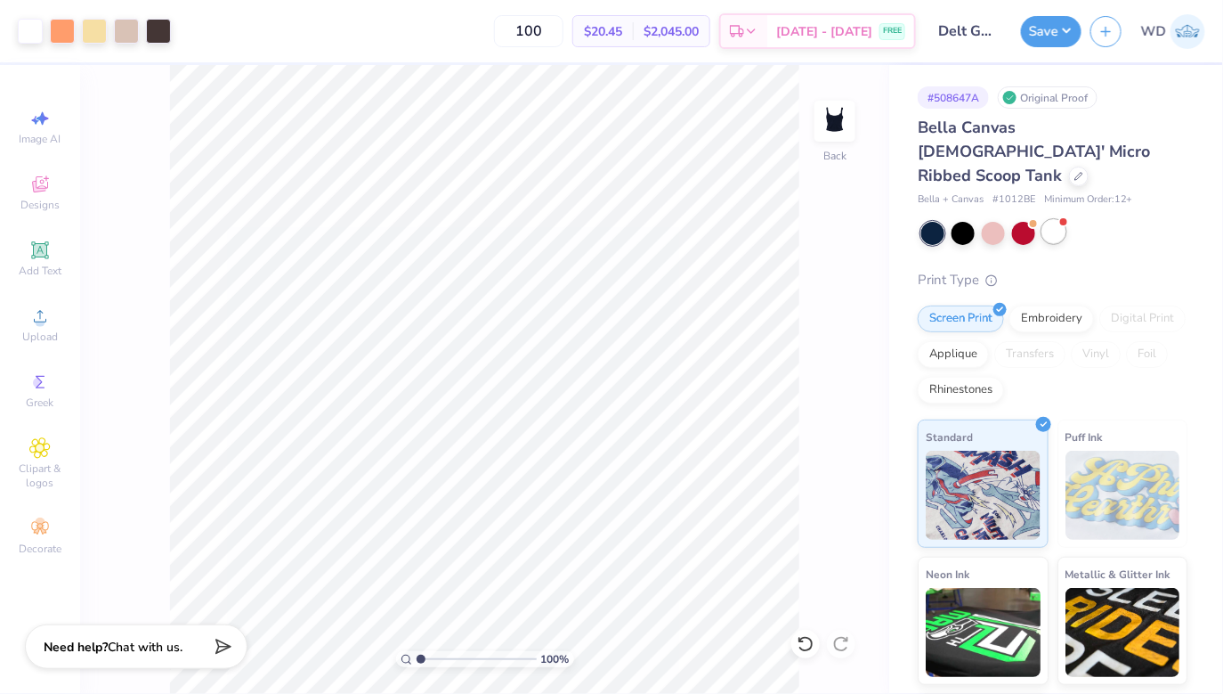
click at [1062, 220] on div at bounding box center [1054, 231] width 23 height 23
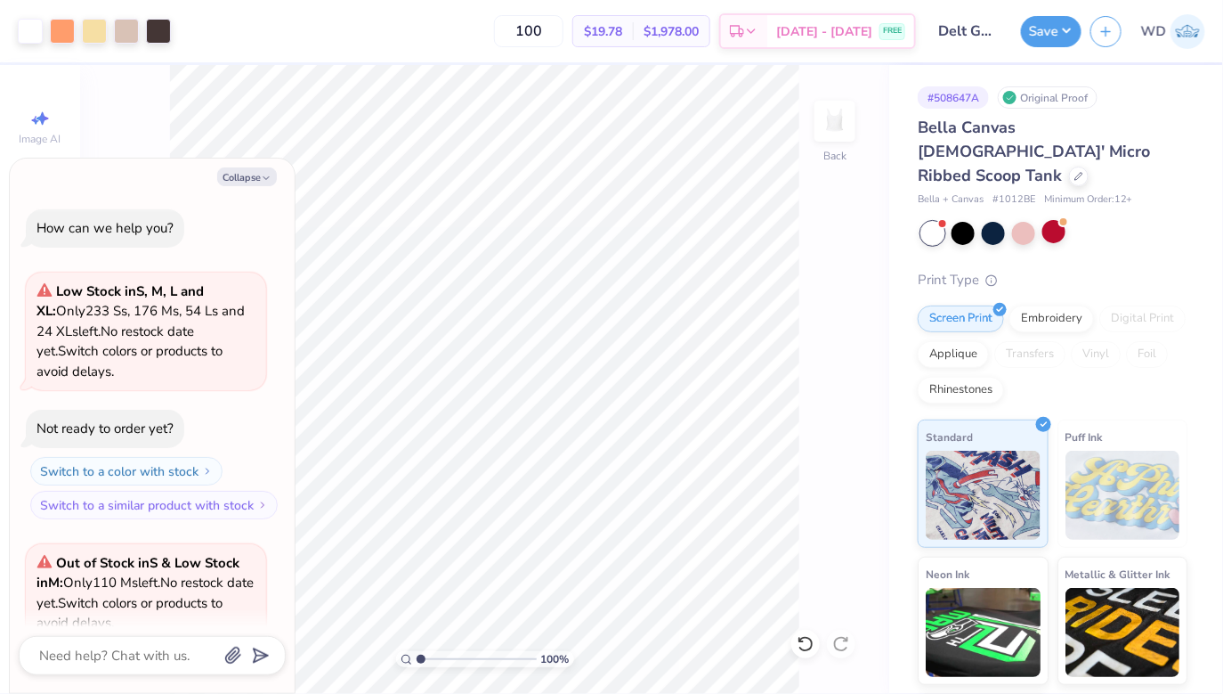
scroll to position [157, 0]
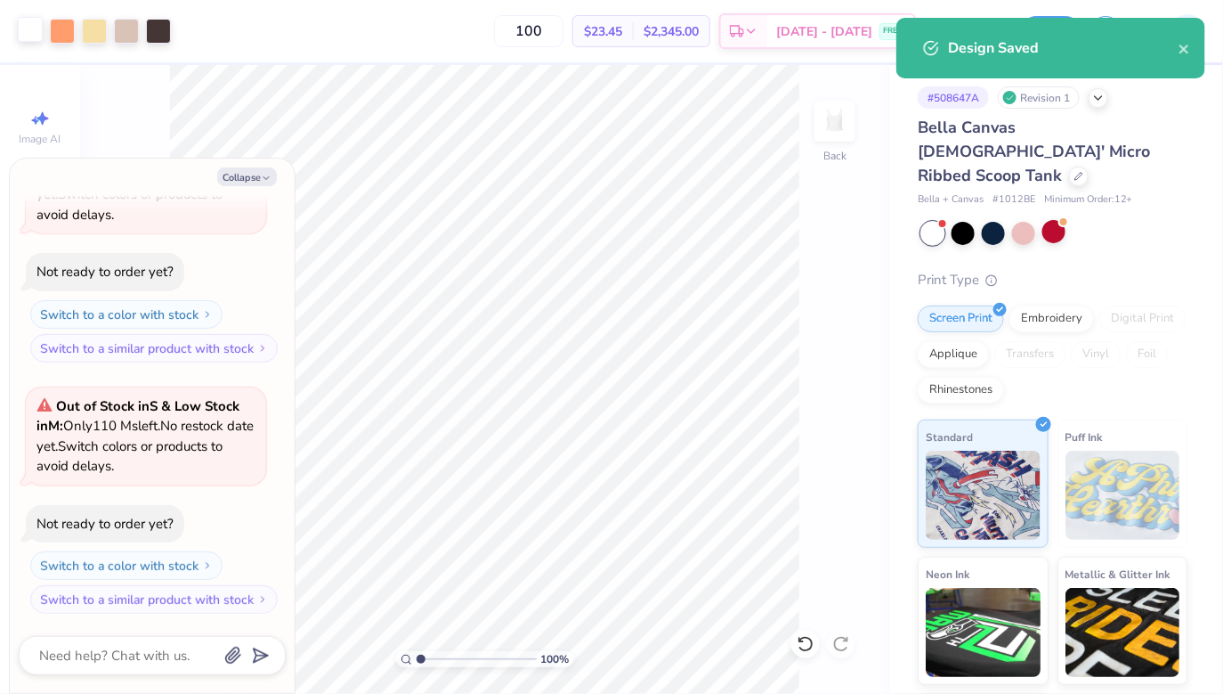
click at [19, 30] on div at bounding box center [30, 29] width 25 height 25
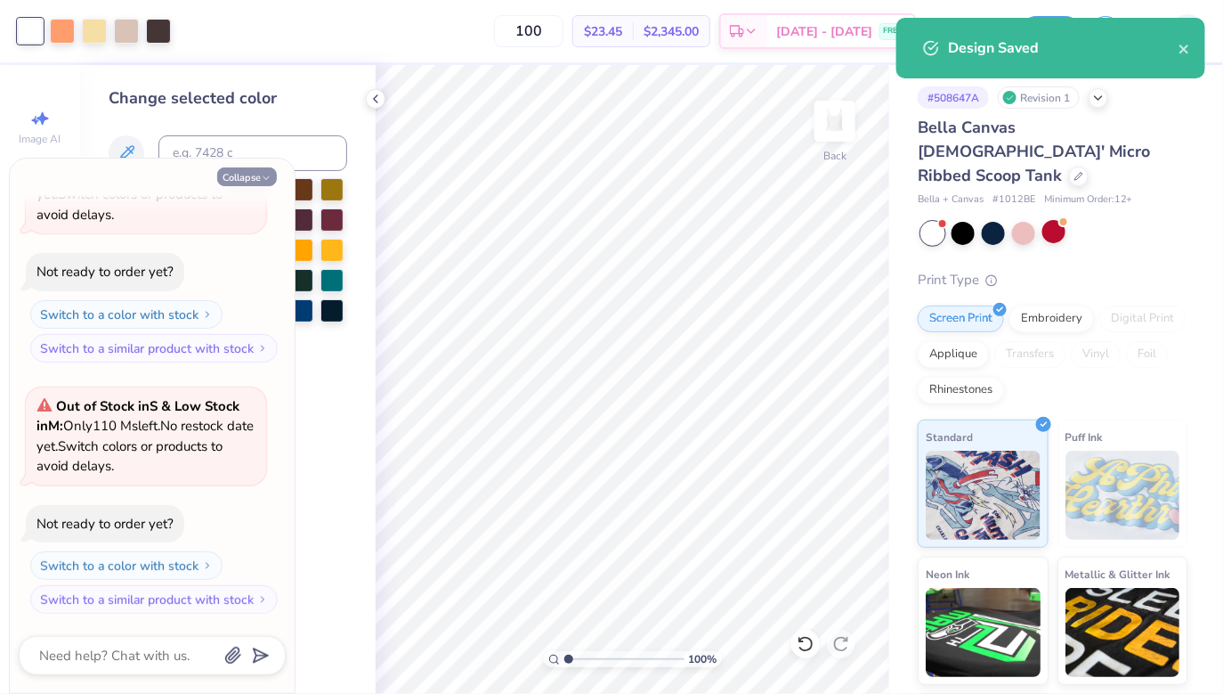
click at [256, 172] on button "Collapse" at bounding box center [247, 176] width 60 height 19
type textarea "x"
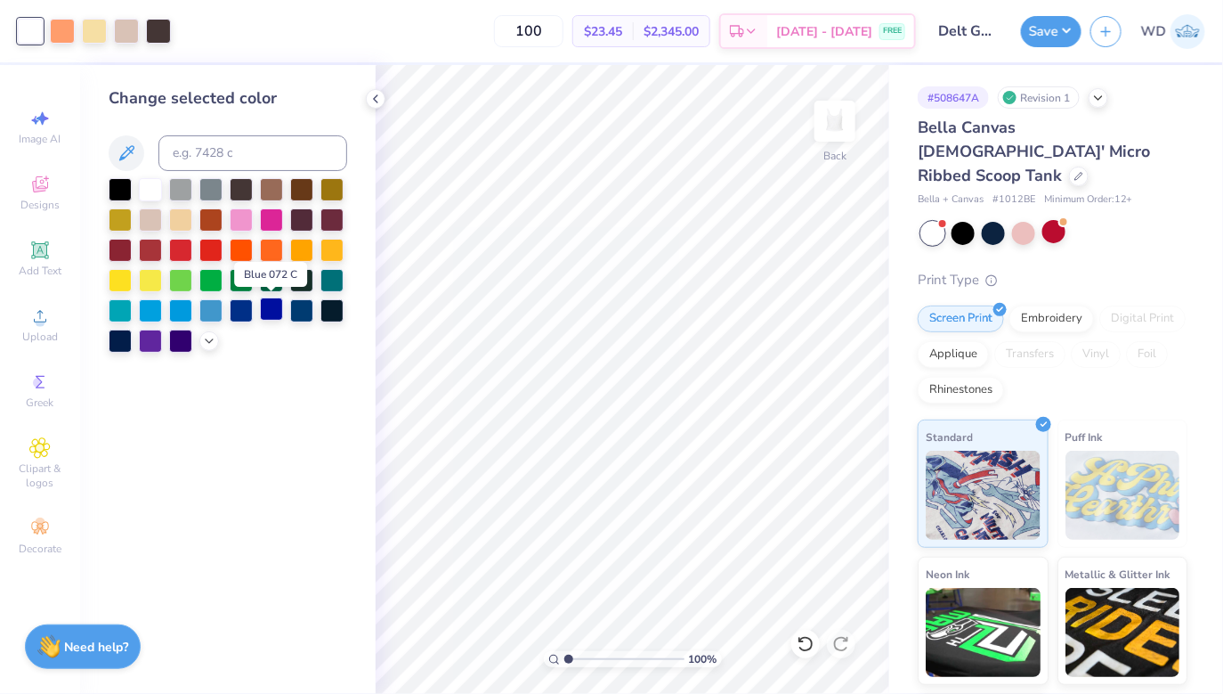
click at [270, 315] on div at bounding box center [271, 308] width 23 height 23
click at [184, 342] on div at bounding box center [180, 339] width 23 height 23
click at [329, 313] on div at bounding box center [332, 308] width 23 height 23
click at [305, 310] on div at bounding box center [301, 308] width 23 height 23
click at [215, 142] on input at bounding box center [252, 153] width 189 height 36
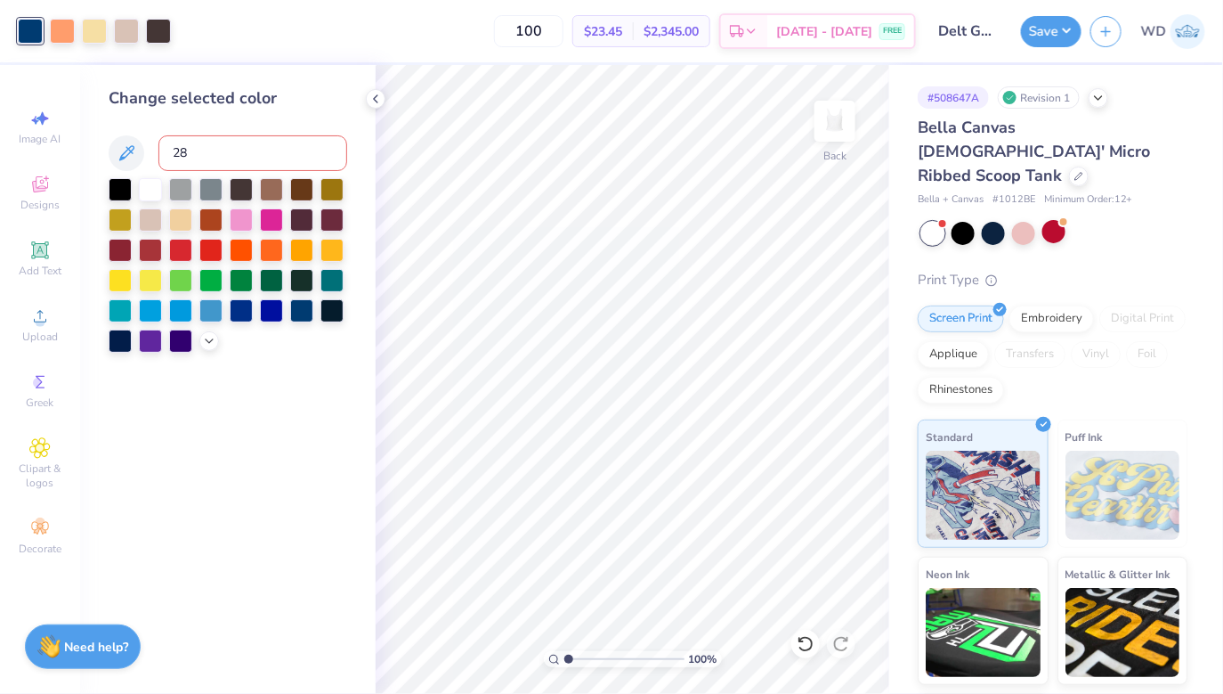
type input "288"
click at [301, 484] on div "Change selected color" at bounding box center [228, 379] width 296 height 629
click at [1047, 29] on button "Save" at bounding box center [1051, 28] width 61 height 31
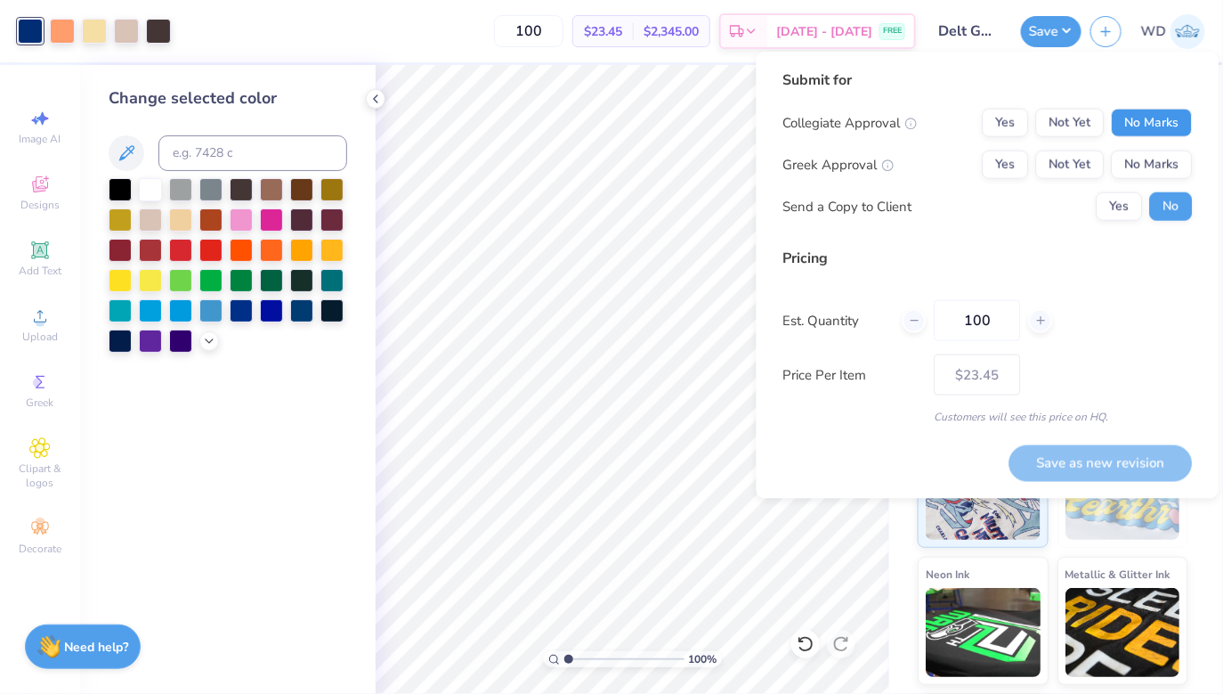
click at [1134, 121] on button "No Marks" at bounding box center [1152, 123] width 81 height 28
click at [1008, 161] on button "Yes" at bounding box center [1006, 164] width 46 height 28
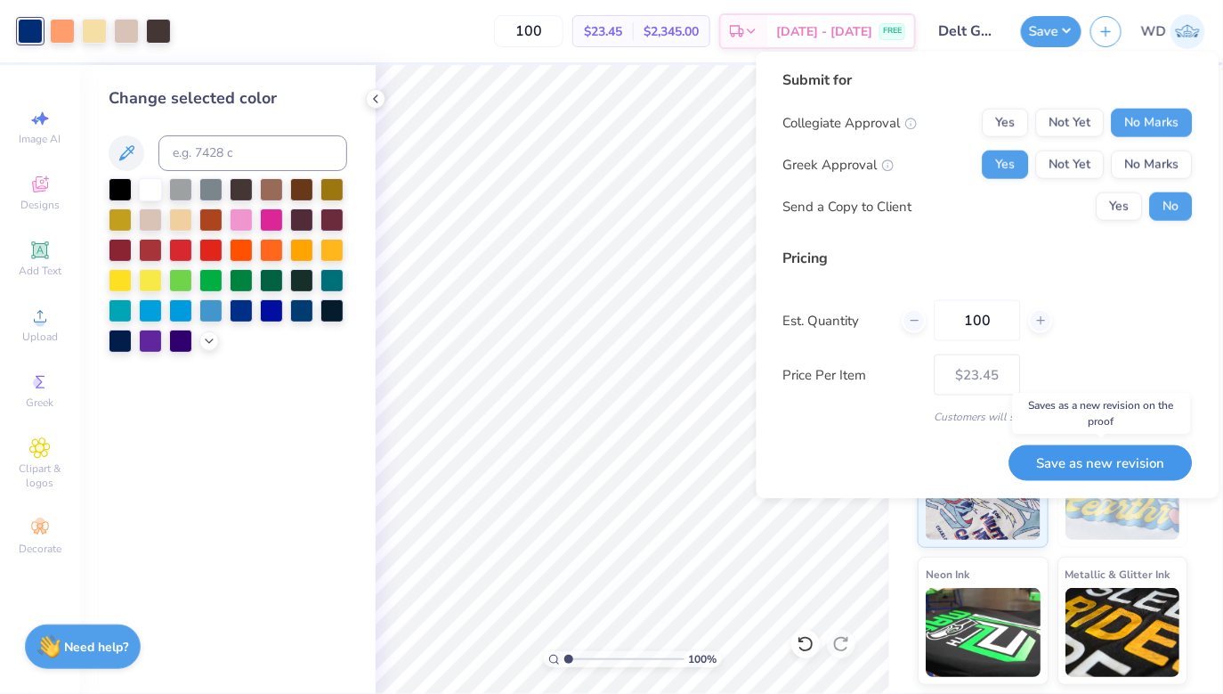
click at [1046, 467] on button "Save as new revision" at bounding box center [1101, 462] width 183 height 37
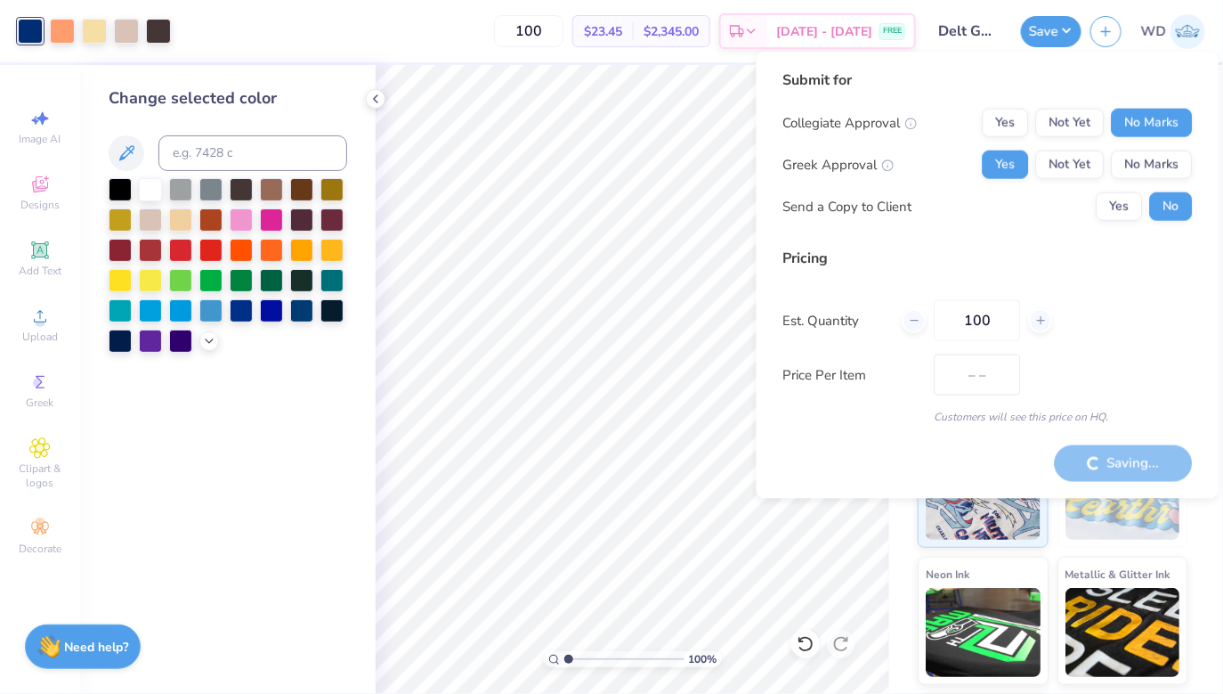
type input "$23.45"
